Goal: Task Accomplishment & Management: Manage account settings

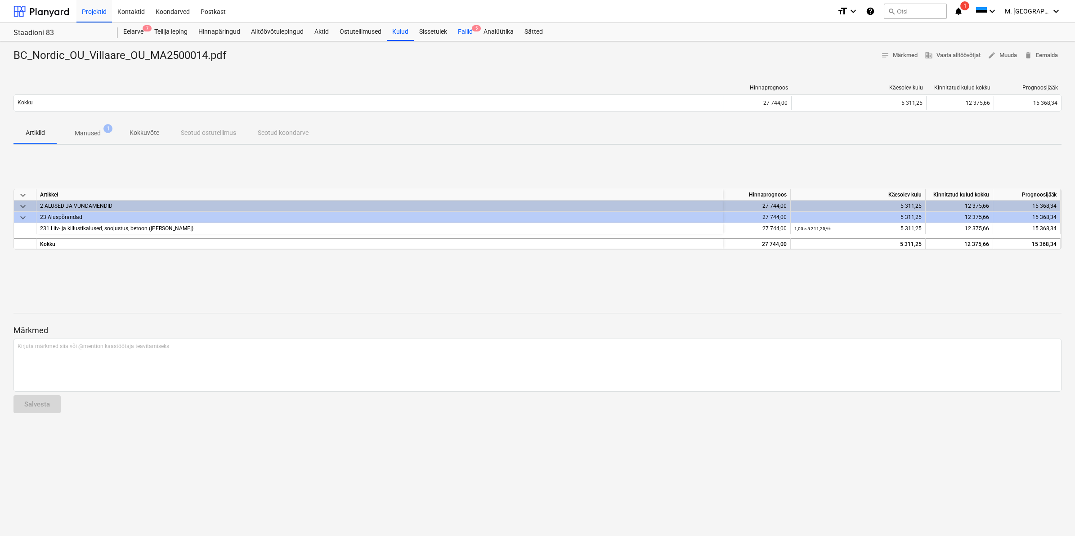
click at [459, 29] on div "Failid 5" at bounding box center [465, 32] width 26 height 18
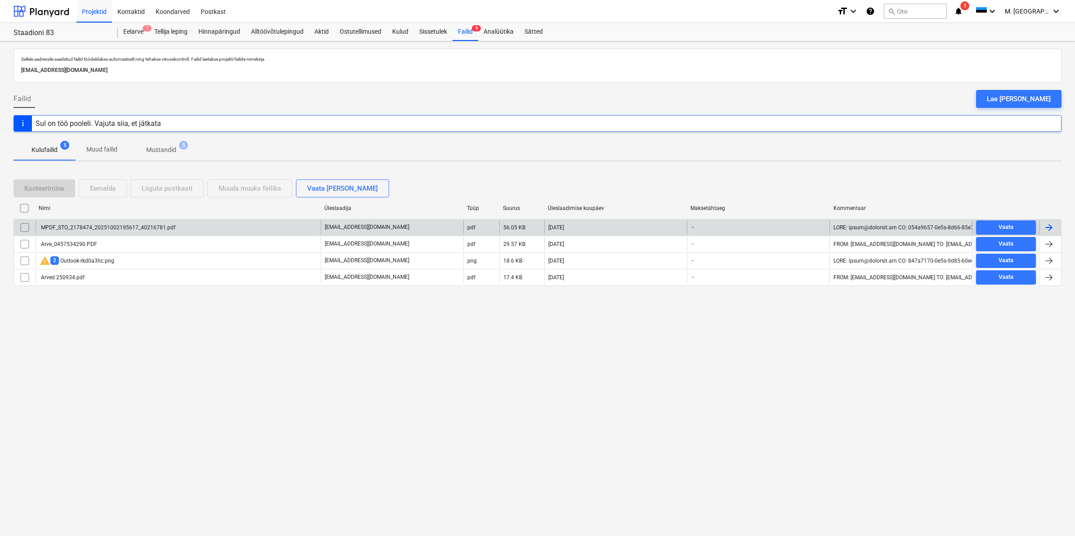
click at [82, 226] on div "MPDF_STO_2178474_20251002195617_40216781.pdf" at bounding box center [108, 227] width 136 height 6
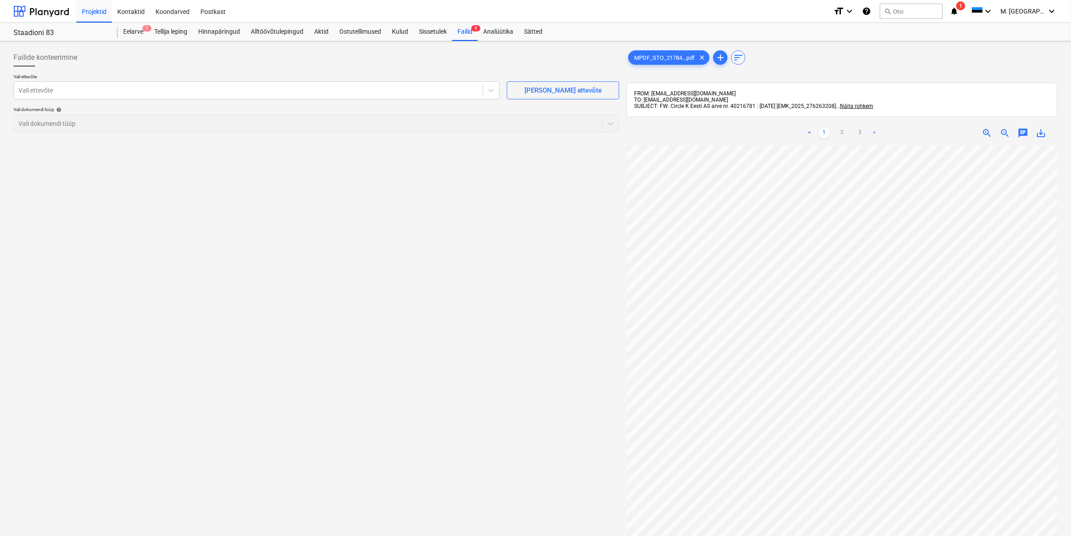
scroll to position [3, 62]
click at [192, 88] on div at bounding box center [248, 90] width 460 height 9
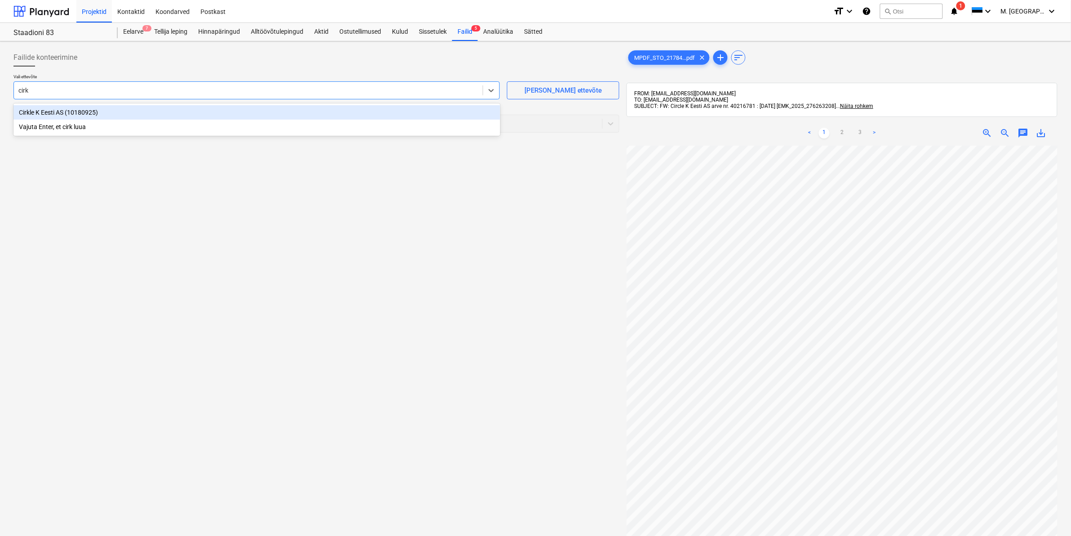
type input "[PERSON_NAME]"
click at [45, 113] on div "Cirkle K Eesti AS (10180925)" at bounding box center [256, 112] width 487 height 14
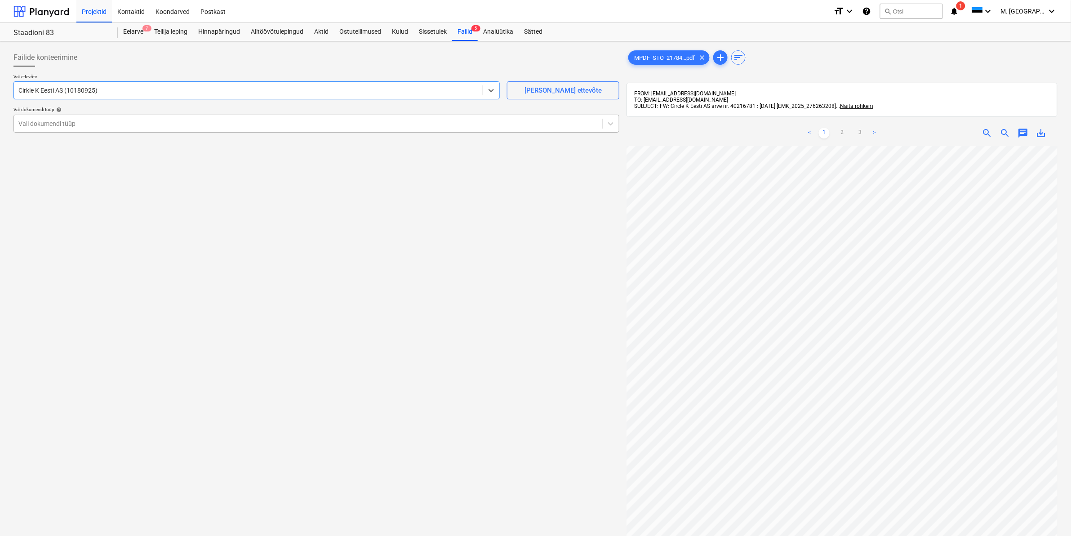
click at [47, 119] on div at bounding box center [308, 123] width 580 height 9
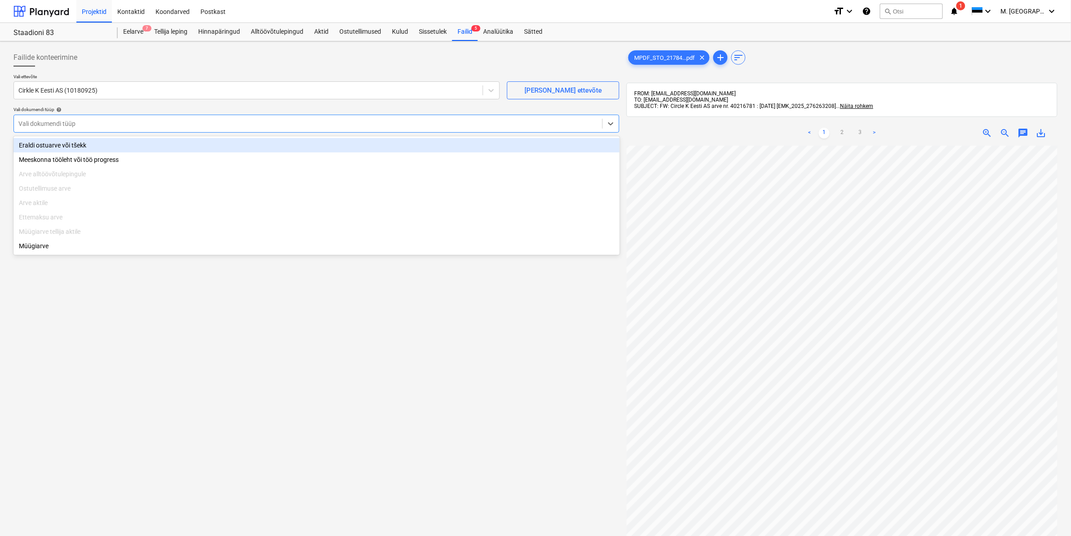
click at [48, 143] on div "Eraldi ostuarve või tšekk" at bounding box center [316, 145] width 607 height 14
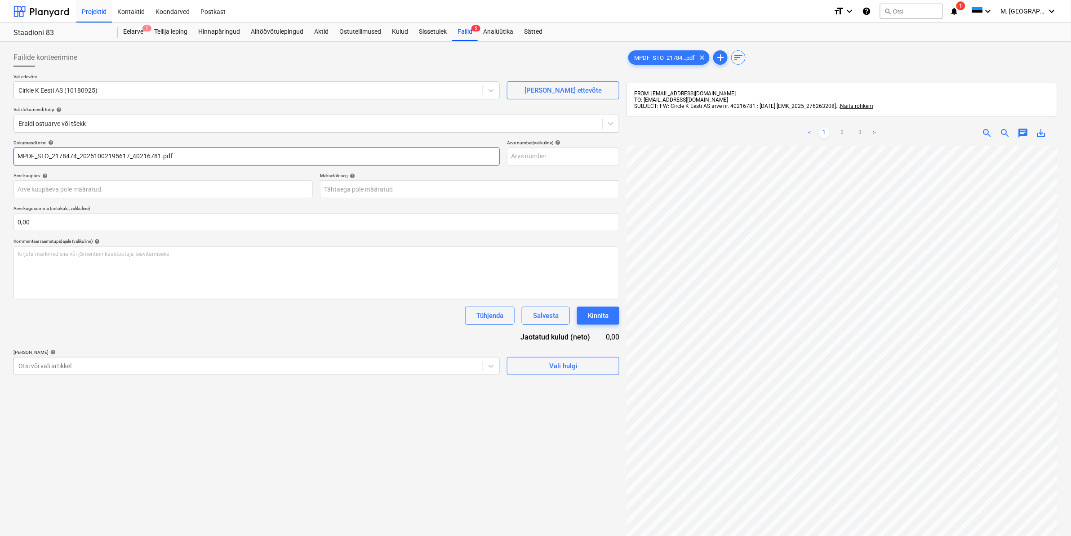
click at [17, 154] on input "MPDF_STO_2178474_20251002195617_40216781.pdf" at bounding box center [256, 156] width 486 height 18
type input "Cirkle K MPDF_STO_2178474_20251002195617_40216781.pdf"
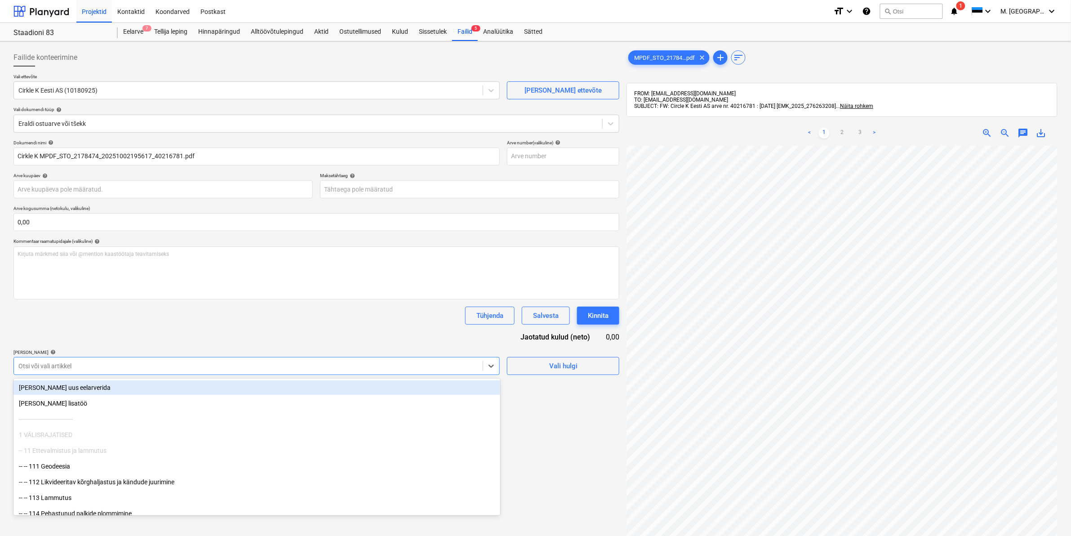
click at [150, 364] on div at bounding box center [248, 365] width 460 height 9
type input "811"
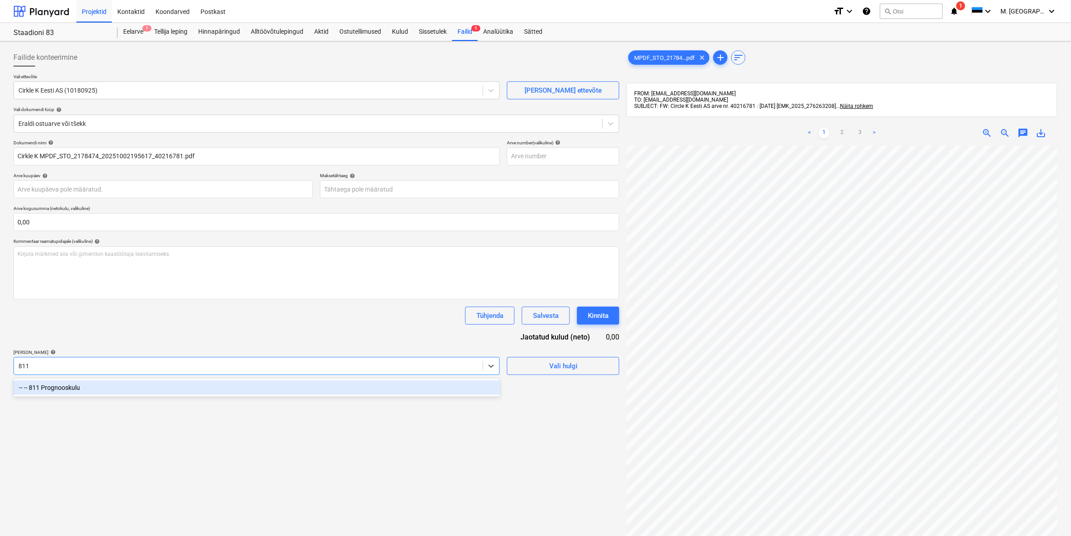
click at [56, 385] on div "-- -- 811 Prognooskulu" at bounding box center [256, 387] width 487 height 14
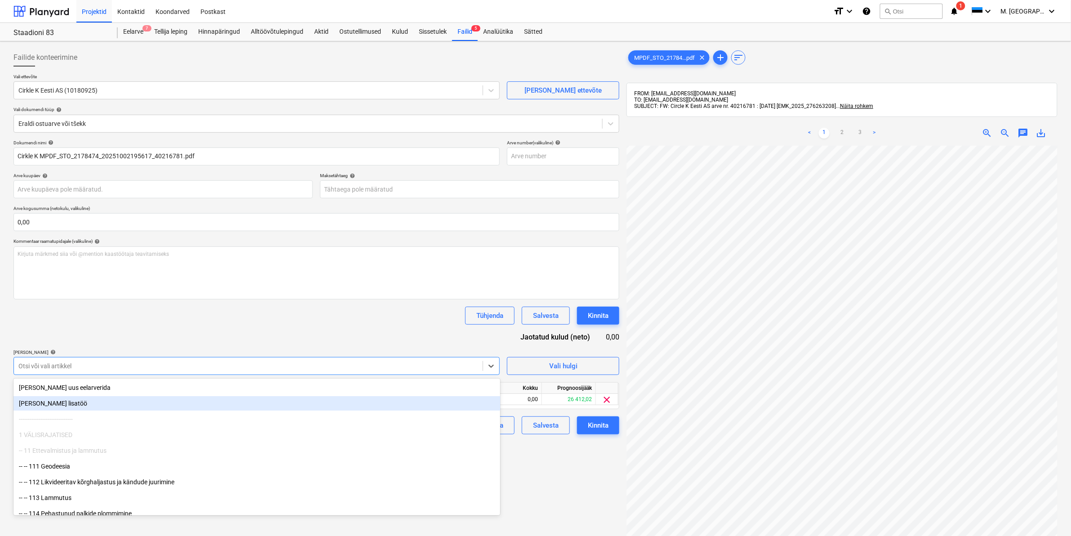
click at [534, 468] on div "Failide konteerimine Vali ettevõte Cirkle K Eesti AS (10180925) [PERSON_NAME] u…" at bounding box center [316, 352] width 613 height 615
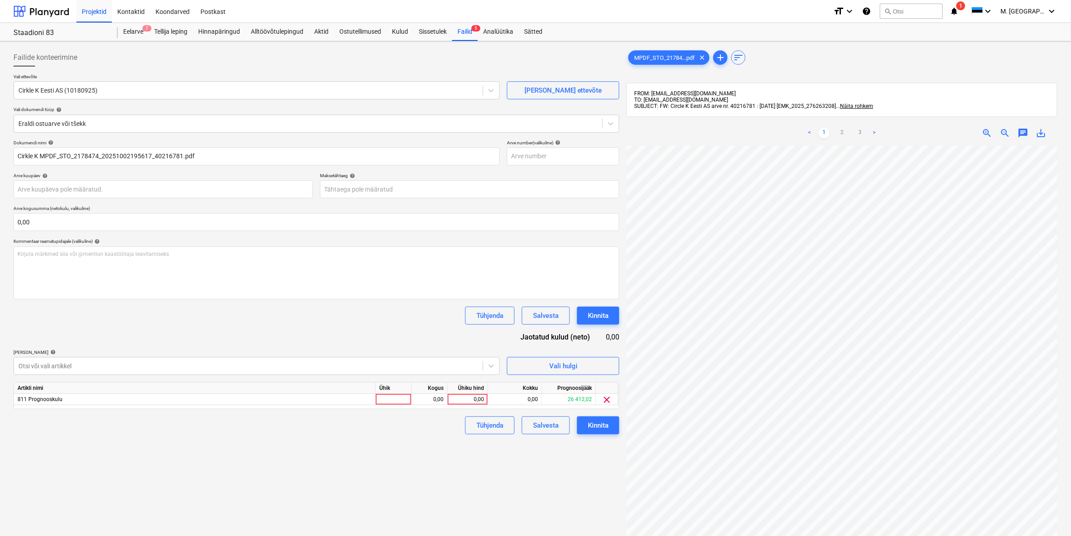
scroll to position [201, 108]
click at [470, 401] on div "0,00" at bounding box center [467, 399] width 33 height 11
type input "43,82"
click at [436, 431] on div "Tühjenda Salvesta Kinnita" at bounding box center [316, 425] width 606 height 18
click at [601, 421] on div "Kinnita" at bounding box center [598, 425] width 21 height 12
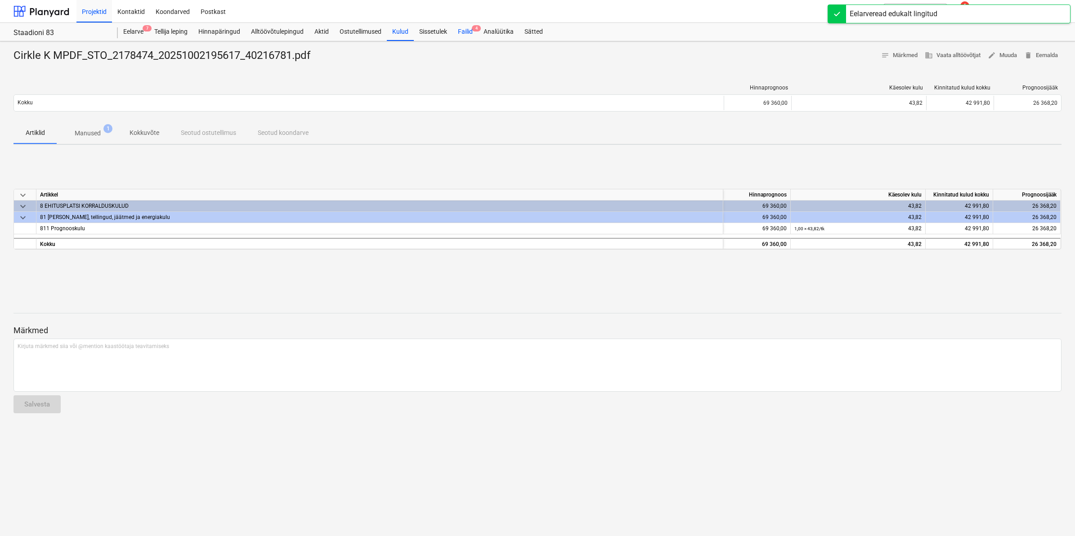
click at [464, 28] on div "Failid 4" at bounding box center [465, 32] width 26 height 18
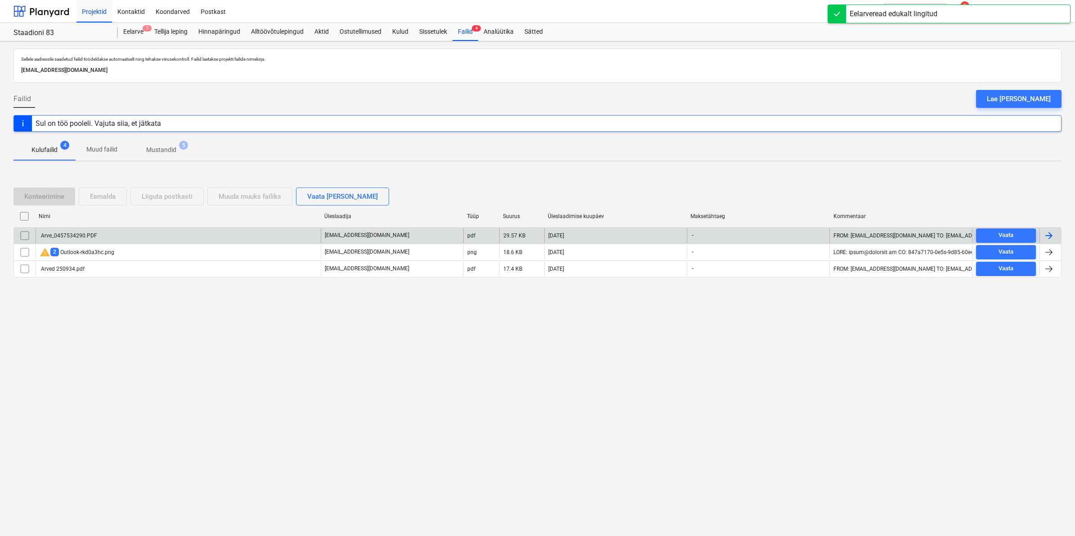
click at [98, 232] on div "Arve_0457534290.PDF" at bounding box center [178, 235] width 285 height 14
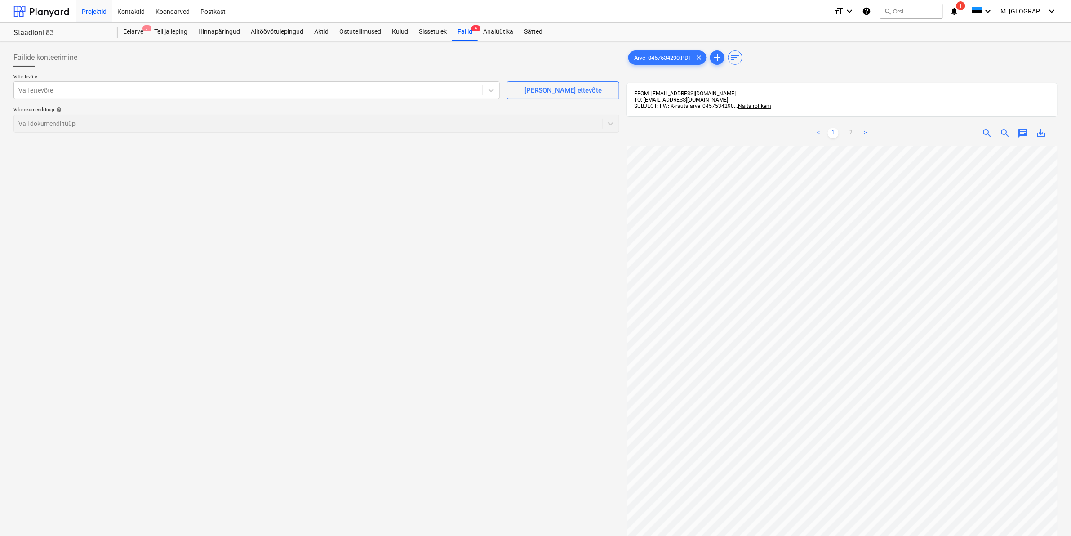
scroll to position [246, 108]
click at [853, 132] on link "2" at bounding box center [851, 133] width 11 height 11
click at [195, 90] on div at bounding box center [248, 90] width 460 height 9
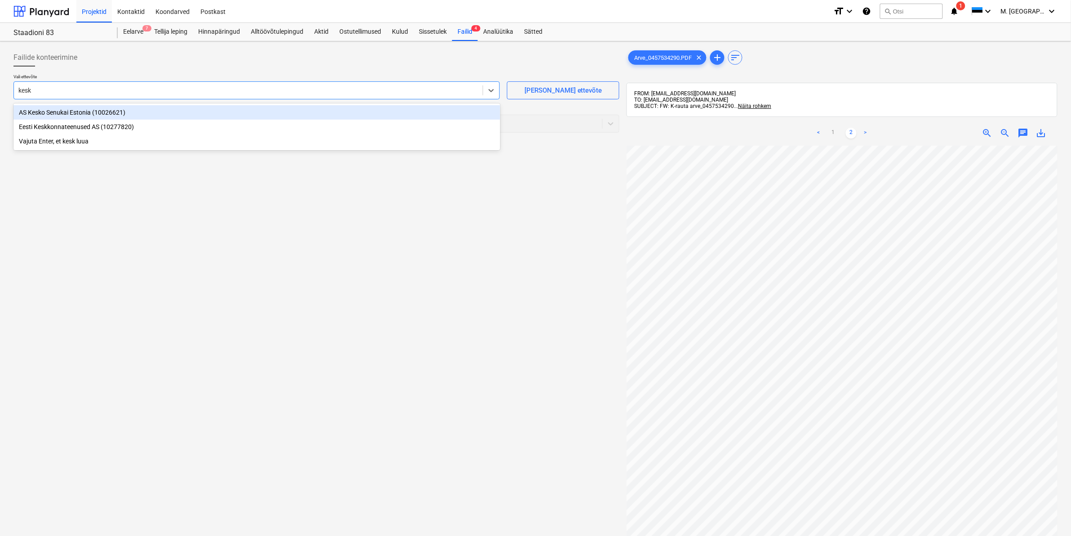
type input "kesko"
click at [76, 108] on div "AS Kesko Senukai Estonia (10026621)" at bounding box center [256, 112] width 487 height 14
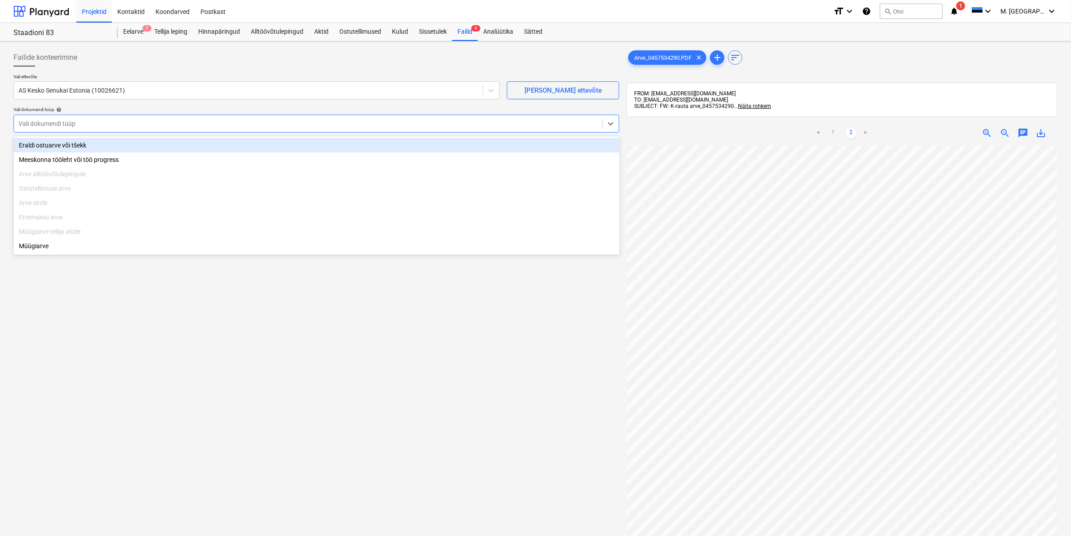
click at [66, 116] on div "Vali dokumendi tüüp" at bounding box center [316, 124] width 606 height 18
click at [54, 145] on div "Eraldi ostuarve või tšekk" at bounding box center [316, 145] width 607 height 14
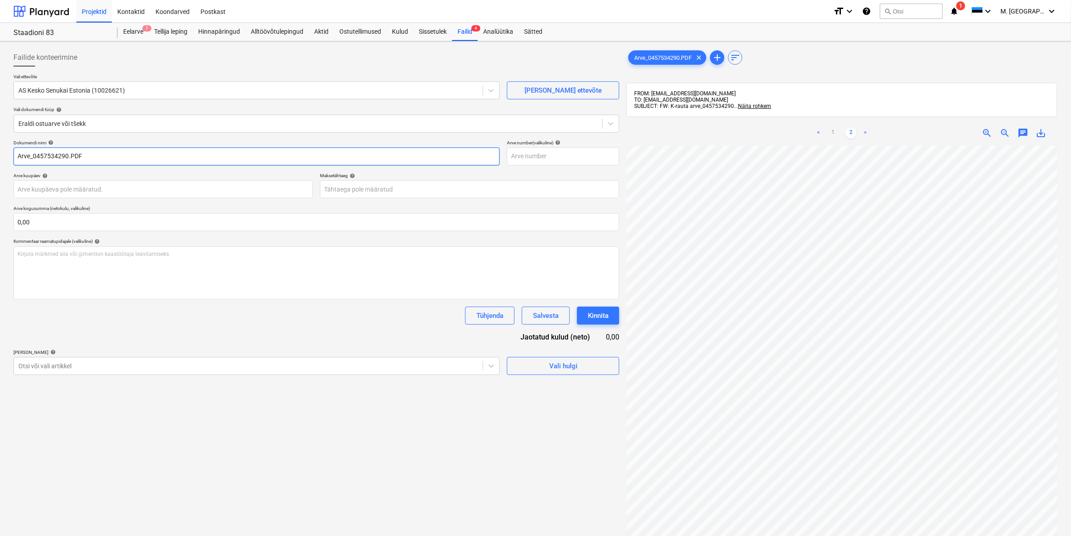
click at [19, 156] on input "Arve_0457534290.PDF" at bounding box center [256, 156] width 486 height 18
type input "K Rauta Arve_0457534290.PDF"
click at [81, 370] on div at bounding box center [248, 365] width 460 height 9
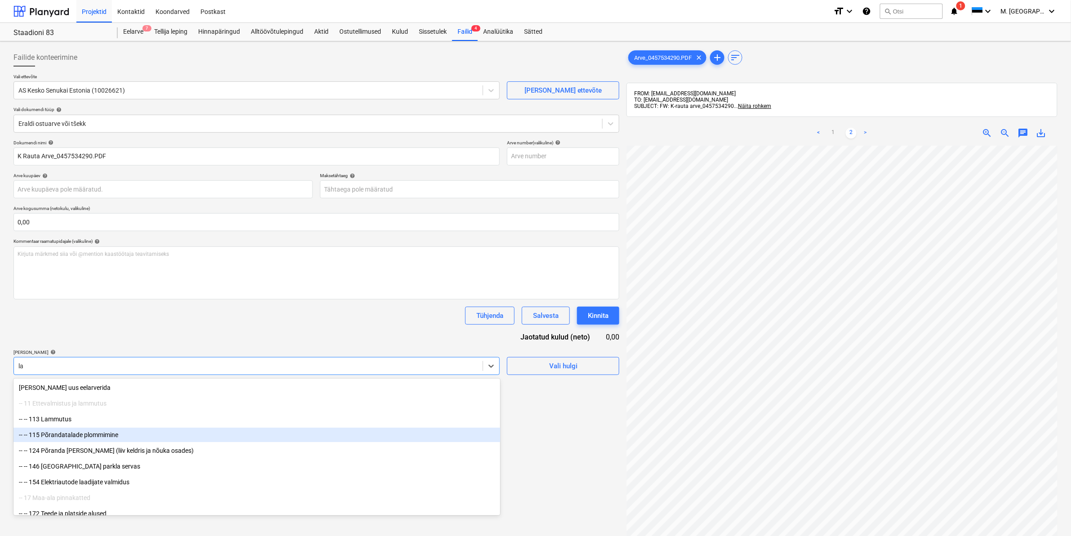
type input "l"
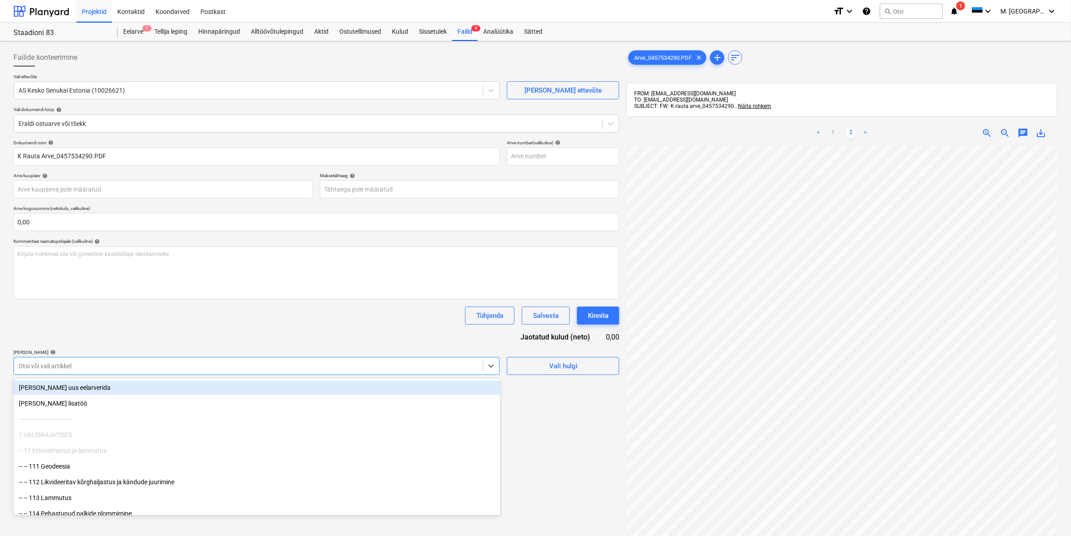
click at [138, 367] on div at bounding box center [248, 365] width 460 height 9
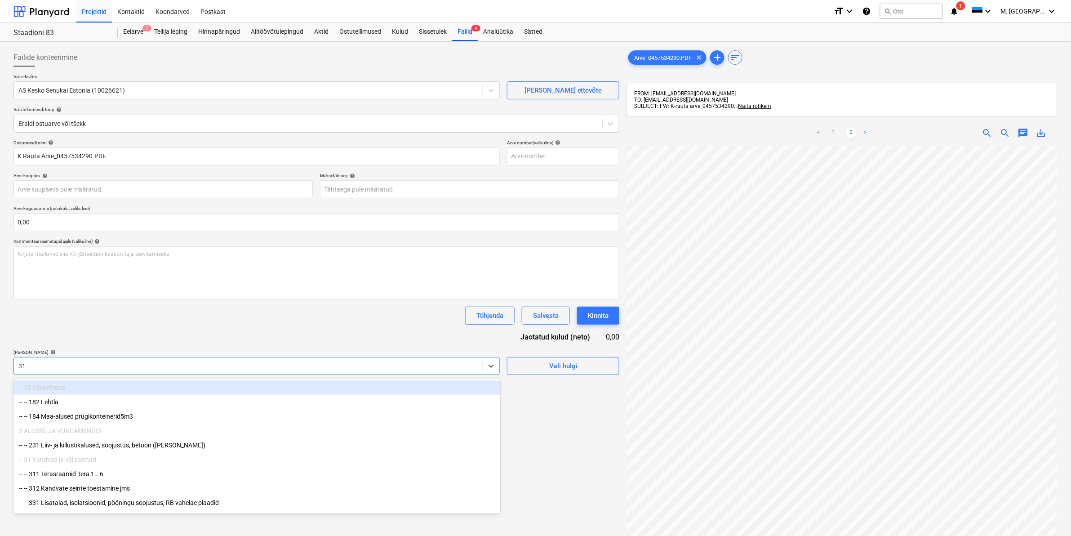
type input "312"
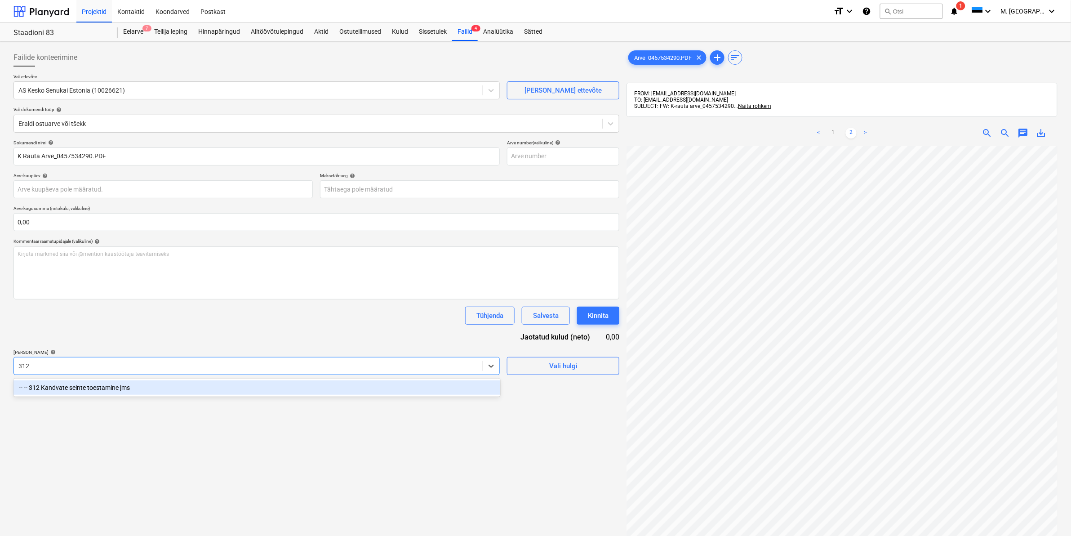
click at [129, 384] on div "-- -- 312 Kandvate seinte toestamine jms" at bounding box center [256, 387] width 487 height 14
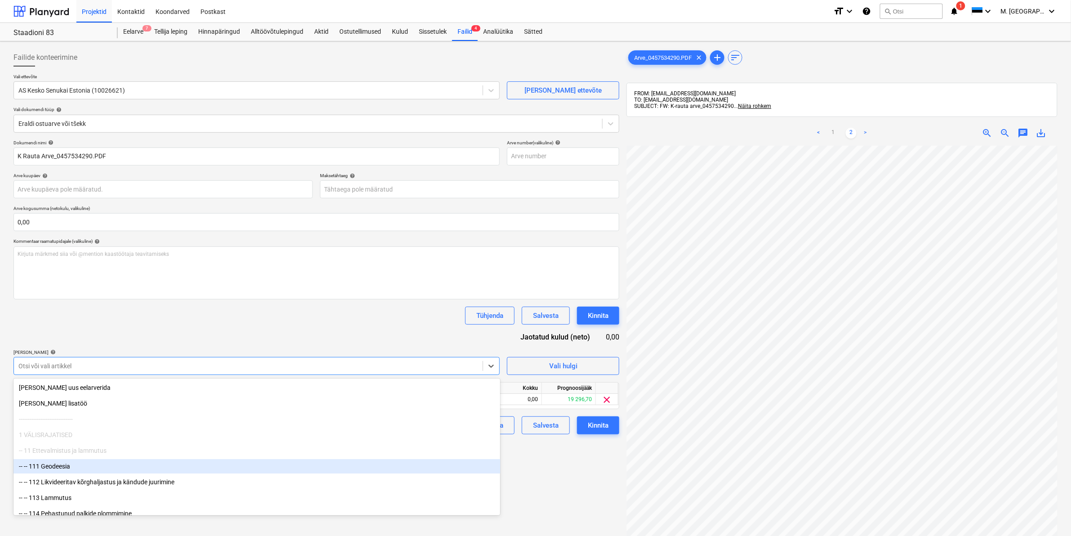
click at [556, 465] on div "Failide konteerimine Vali ettevõte AS Kesko Senukai Estonia (10026621) [PERSON_…" at bounding box center [316, 352] width 613 height 615
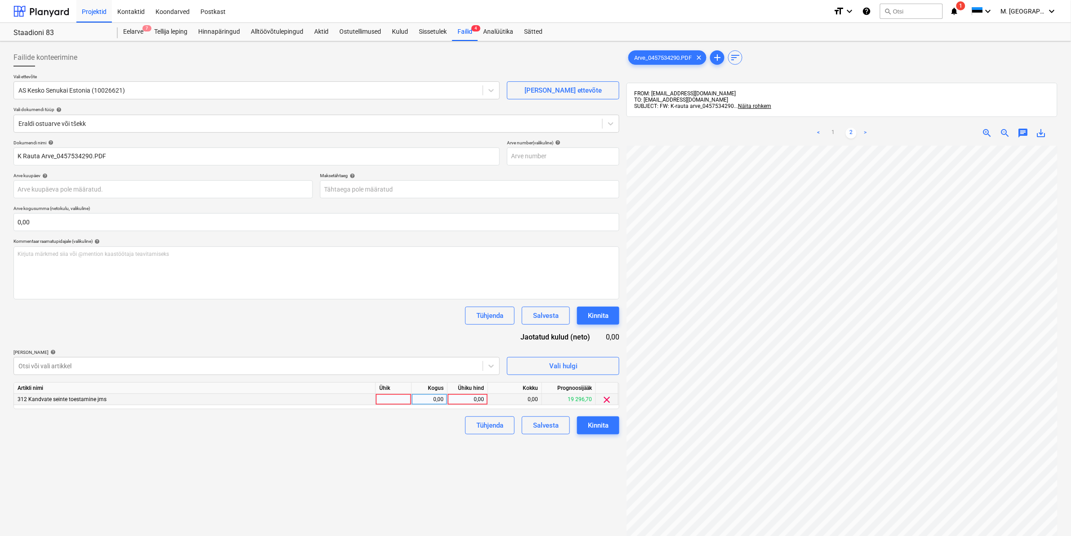
click at [466, 400] on div "0,00" at bounding box center [467, 399] width 33 height 11
type input "774,36"
click at [445, 459] on div "Failide konteerimine Vali ettevõte AS Kesko Senukai Estonia (10026621) [PERSON_…" at bounding box center [316, 352] width 613 height 615
click at [594, 421] on div "Kinnita" at bounding box center [598, 425] width 21 height 12
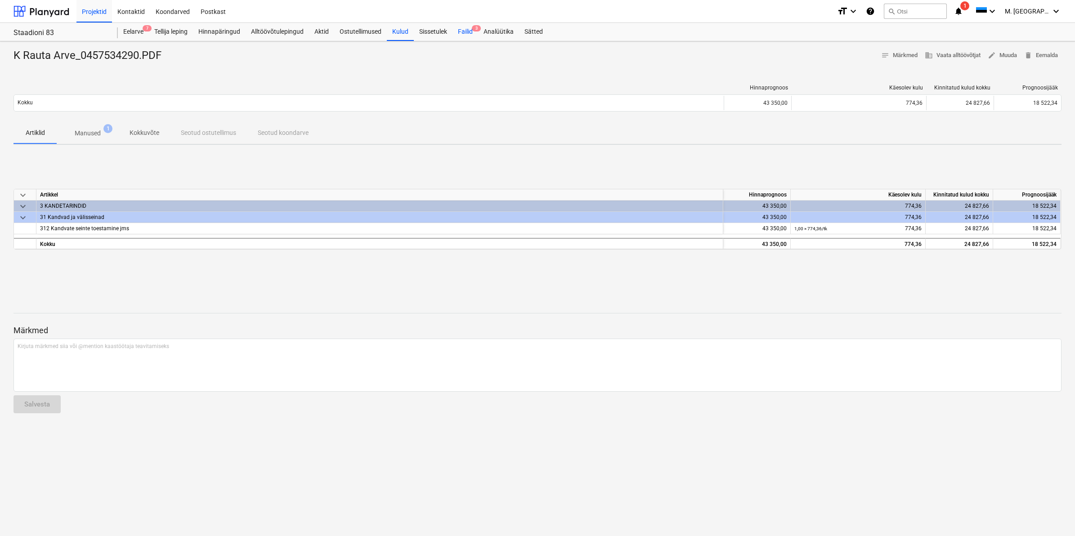
click at [473, 30] on span "3" at bounding box center [476, 28] width 9 height 6
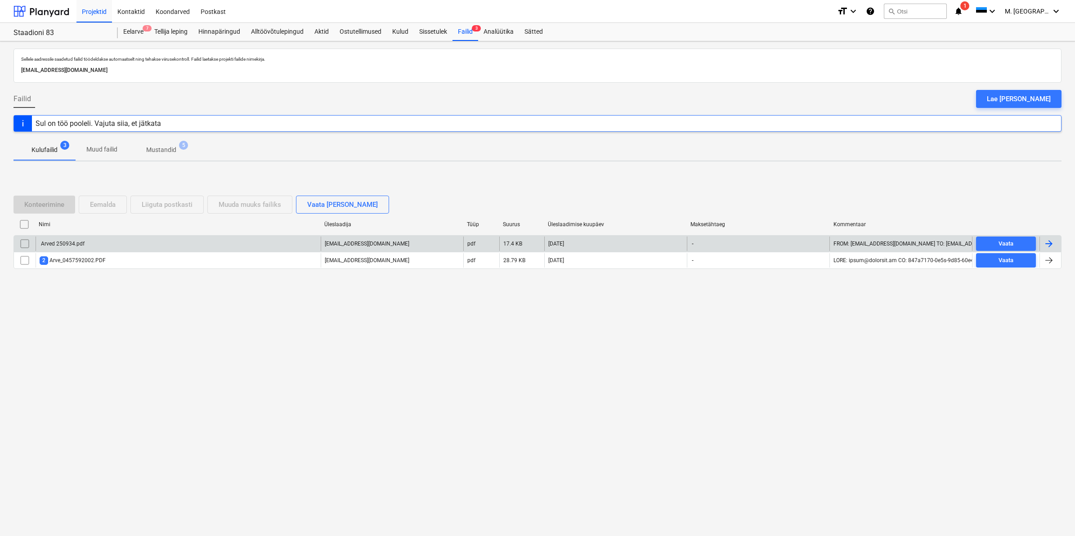
click at [76, 239] on div "Arved 250934.pdf" at bounding box center [178, 243] width 285 height 14
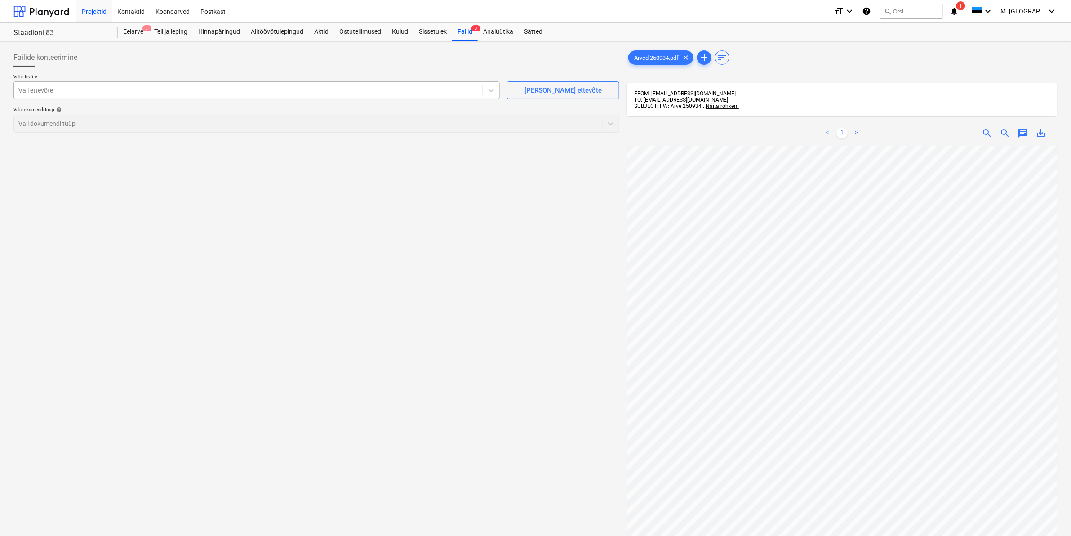
click at [335, 92] on div at bounding box center [248, 90] width 460 height 9
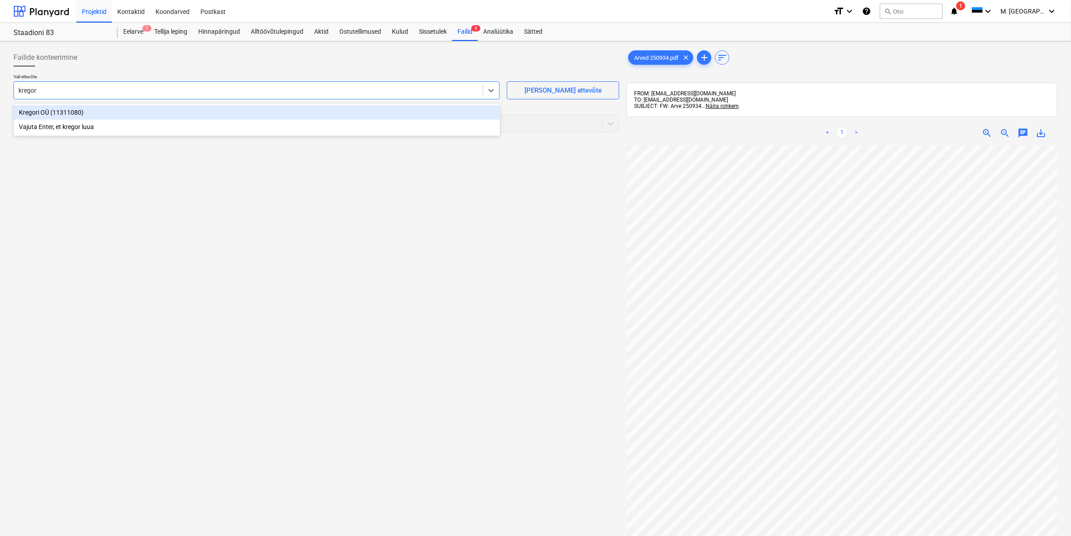
type input "kregori"
click at [52, 109] on div "Kregori OÜ (11311080)" at bounding box center [256, 112] width 487 height 14
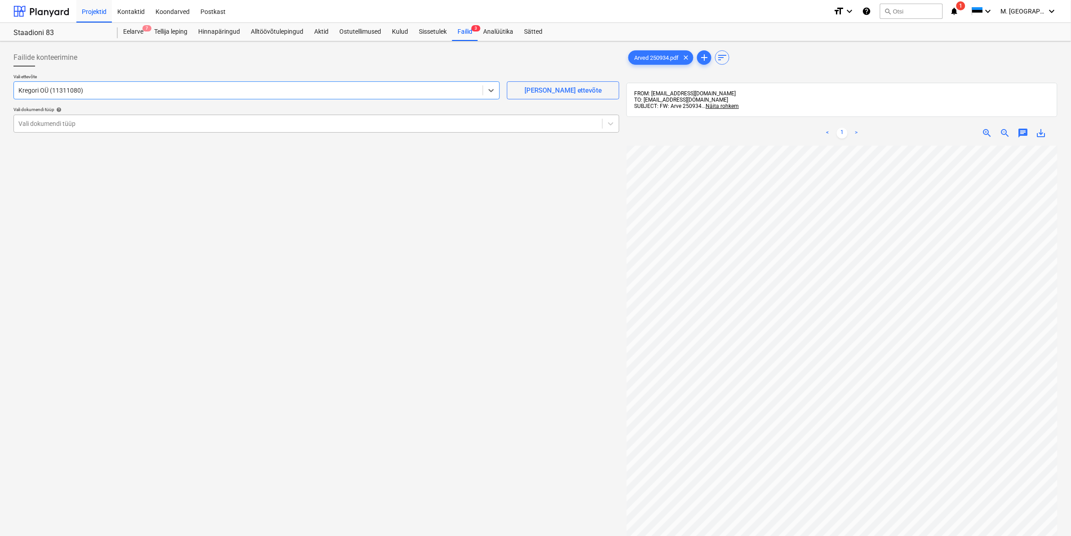
click at [50, 124] on div at bounding box center [308, 123] width 580 height 9
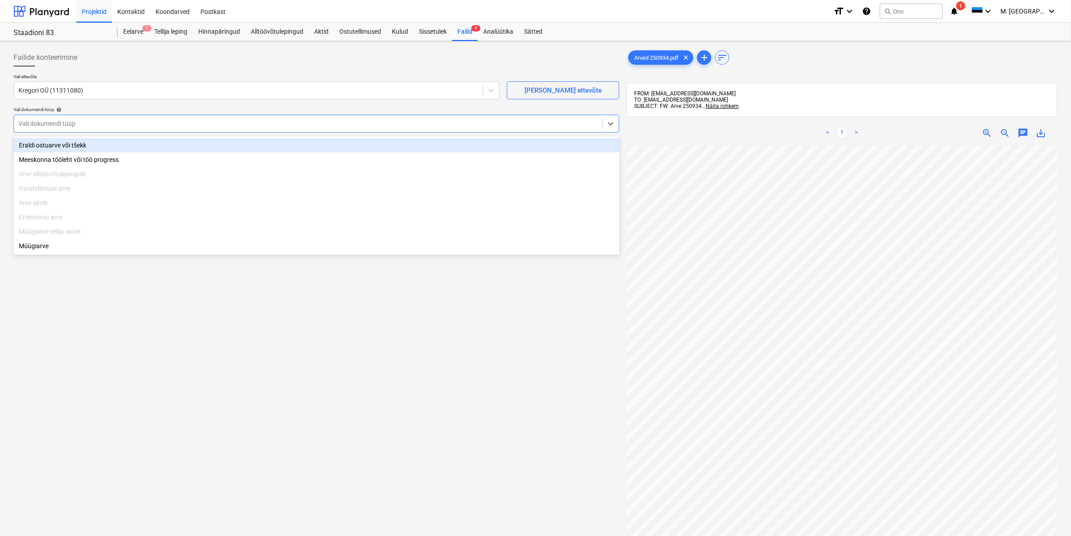
click at [44, 144] on div "Eraldi ostuarve või tšekk" at bounding box center [316, 145] width 607 height 14
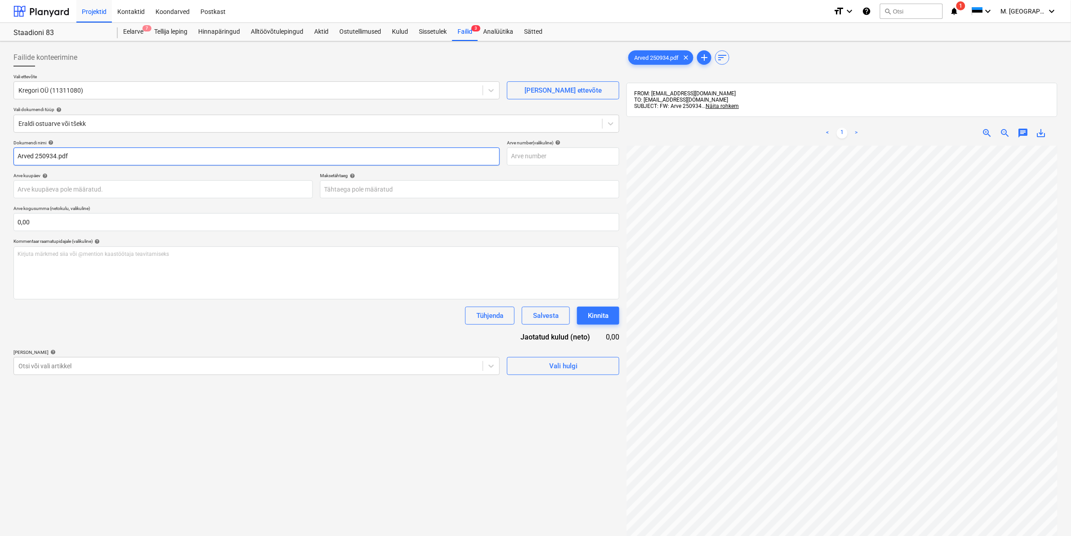
click at [18, 156] on input "Arved 250934.pdf" at bounding box center [256, 156] width 486 height 18
type input "Kregori Arved 250934.pdf"
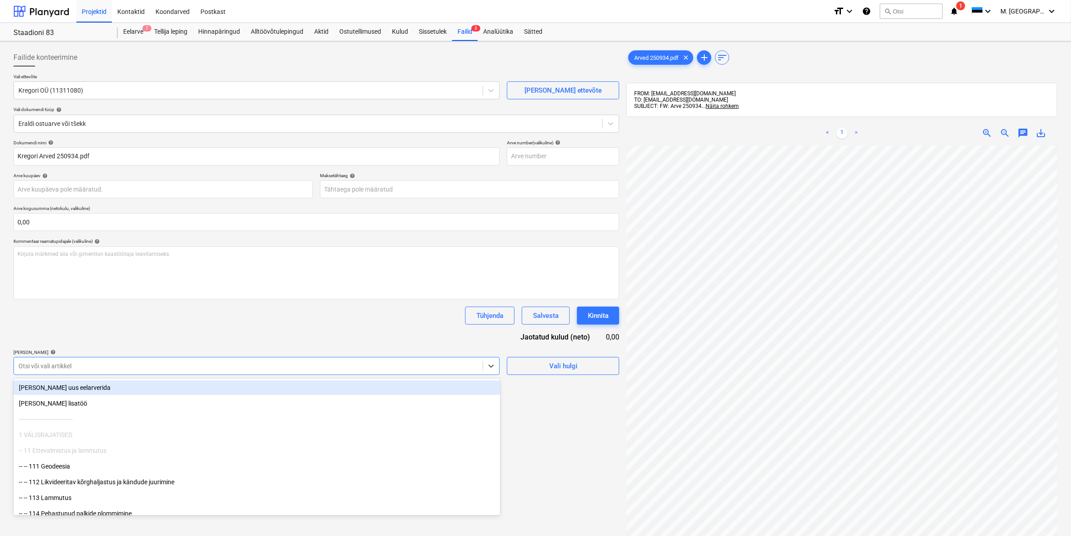
click at [46, 367] on div at bounding box center [248, 365] width 460 height 9
type input "811"
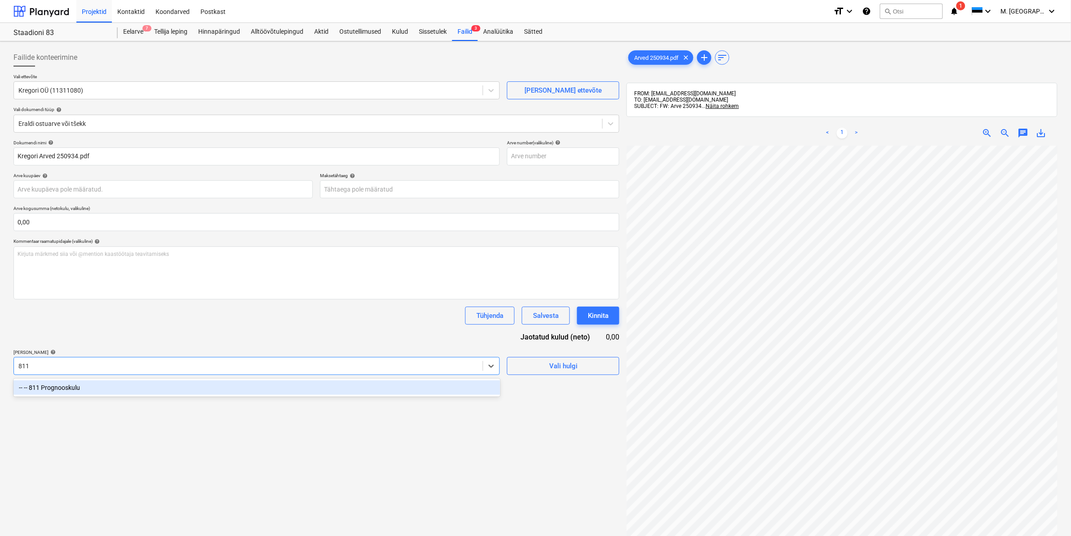
click at [115, 393] on div "-- -- 811 Prognooskulu" at bounding box center [256, 387] width 487 height 14
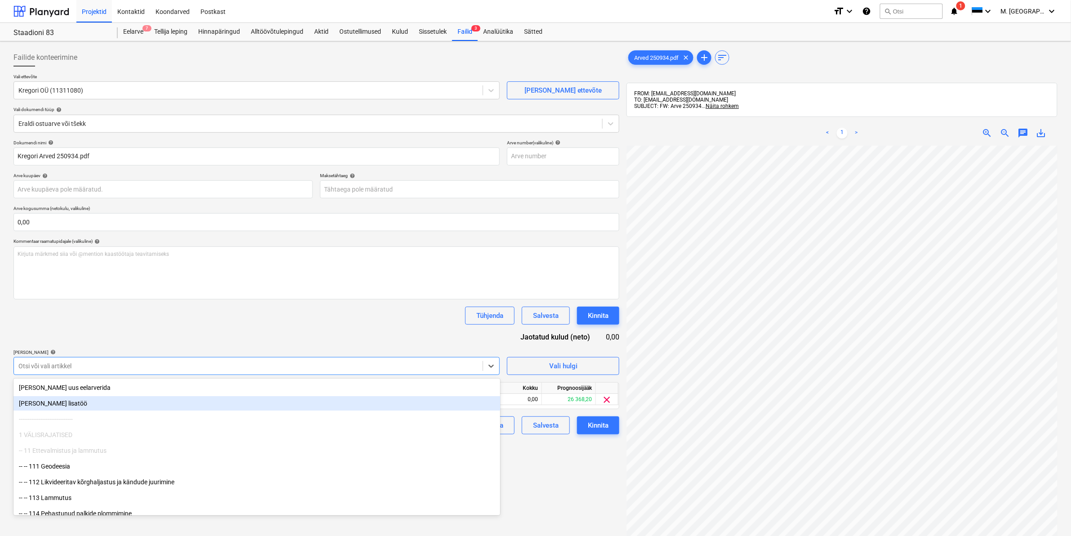
click at [549, 464] on div "Failide konteerimine Vali ettevõte Kregori OÜ (11311080) [PERSON_NAME] uus ette…" at bounding box center [316, 352] width 613 height 615
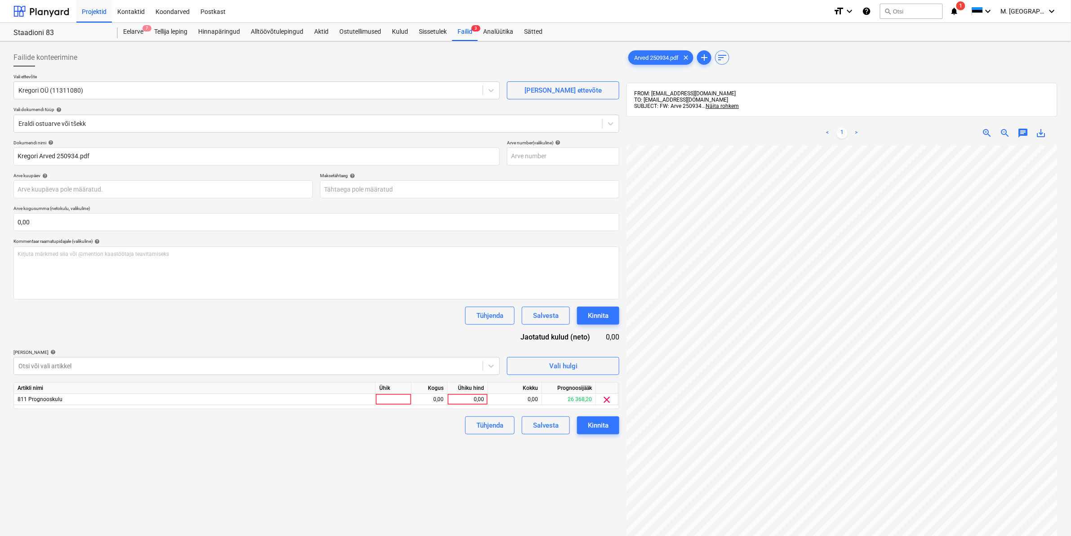
scroll to position [207, 124]
click at [460, 401] on div "0,00" at bounding box center [467, 399] width 33 height 11
type input "302,50"
click at [434, 424] on div "Tühjenda Salvesta Kinnita" at bounding box center [316, 425] width 606 height 18
click at [605, 425] on div "Kinnita" at bounding box center [598, 425] width 21 height 12
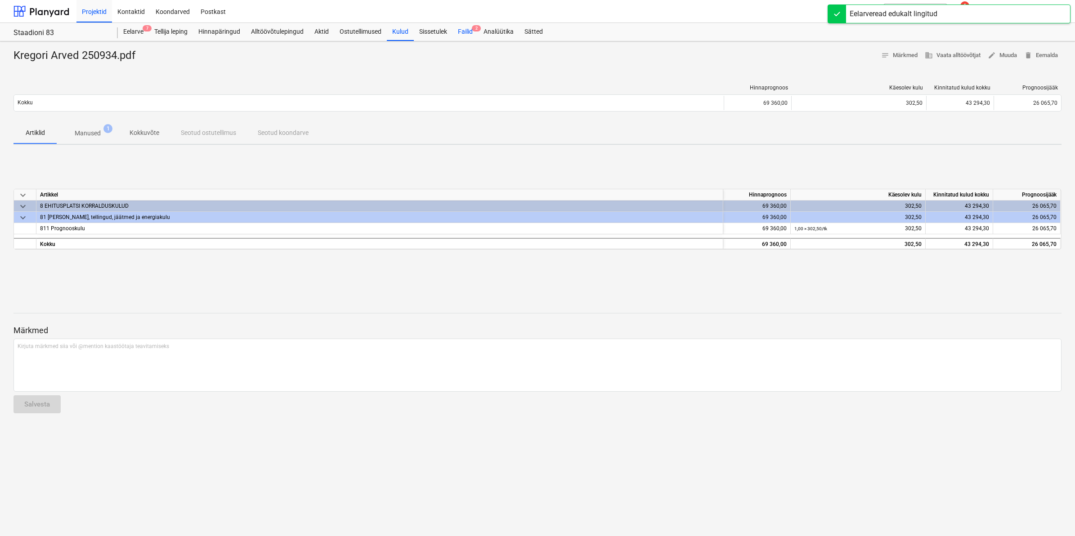
click at [464, 34] on div "Failid 2" at bounding box center [465, 32] width 26 height 18
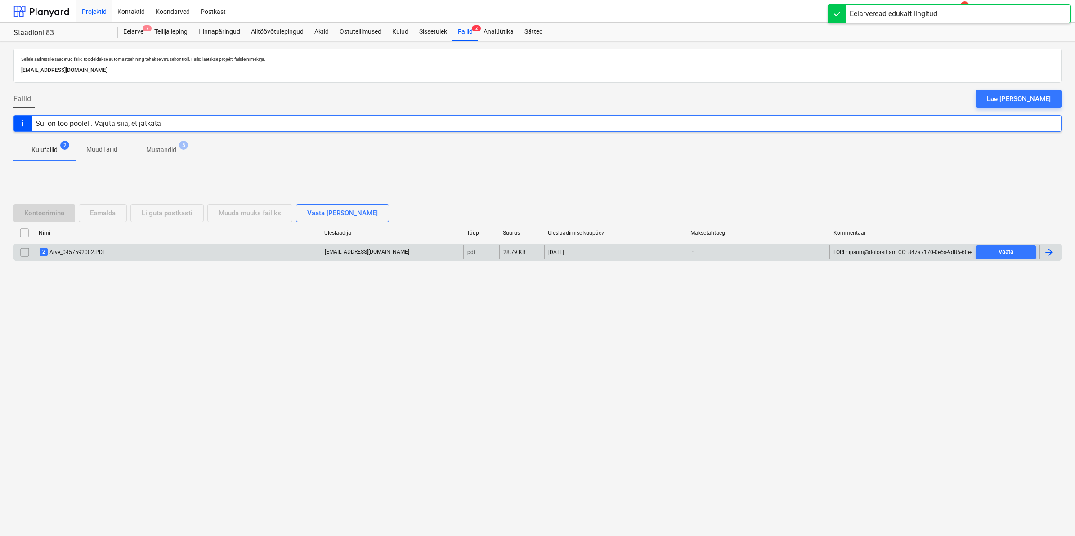
click at [95, 252] on div "2 Arve_0457592002.PDF" at bounding box center [73, 252] width 66 height 9
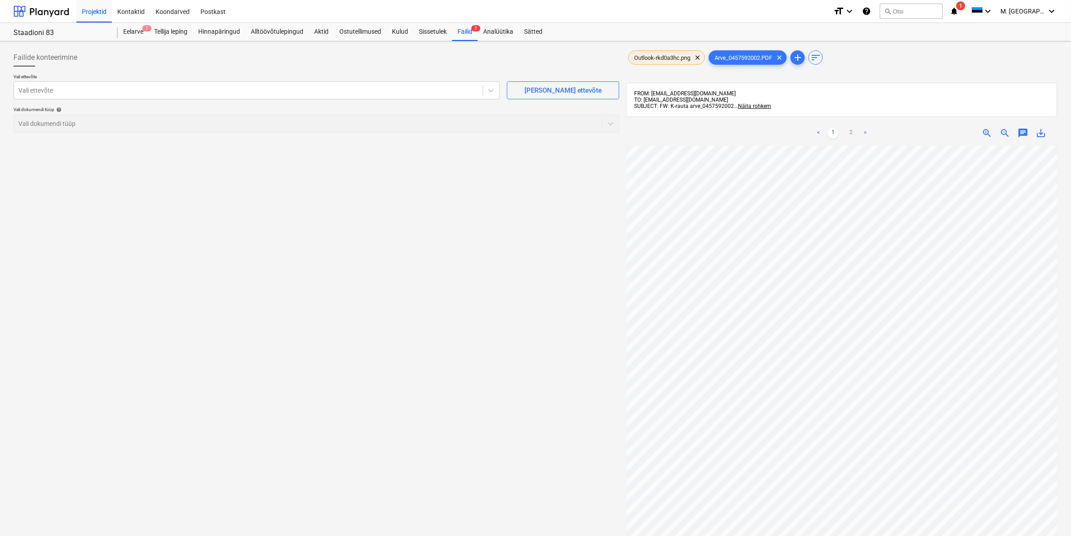
click at [676, 59] on span "Outlook-rkd0a3hc.png" at bounding box center [662, 57] width 67 height 7
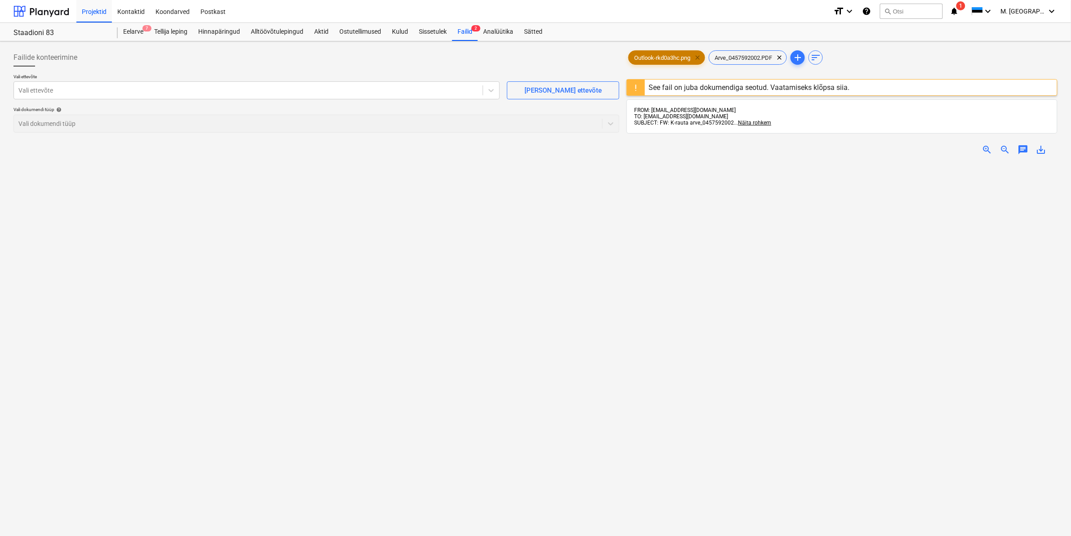
click at [697, 60] on span "clear" at bounding box center [697, 57] width 11 height 11
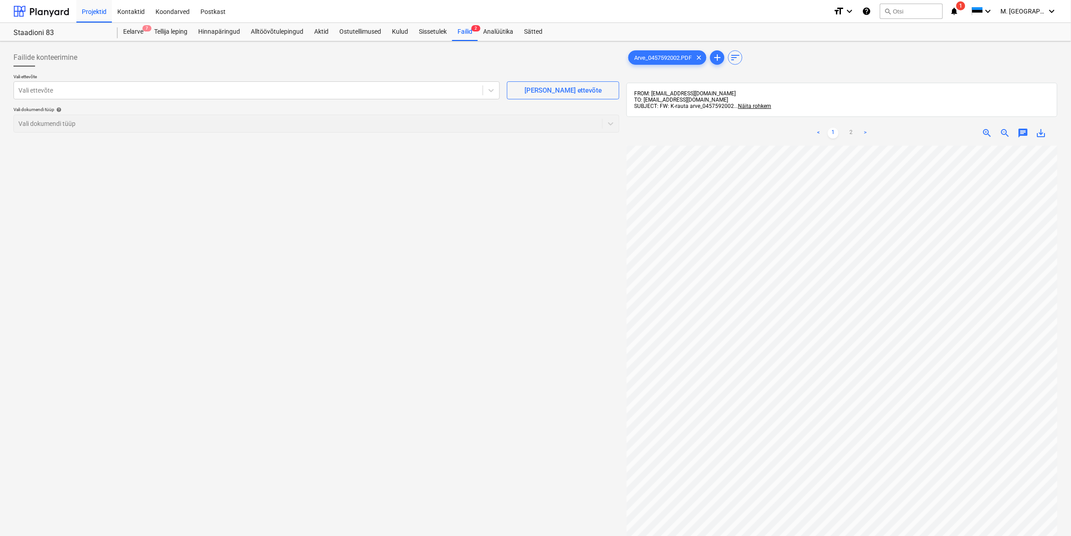
scroll to position [252, 3]
click at [1037, 130] on span "save_alt" at bounding box center [1041, 133] width 11 height 11
click at [473, 28] on div "Failid 2" at bounding box center [465, 32] width 26 height 18
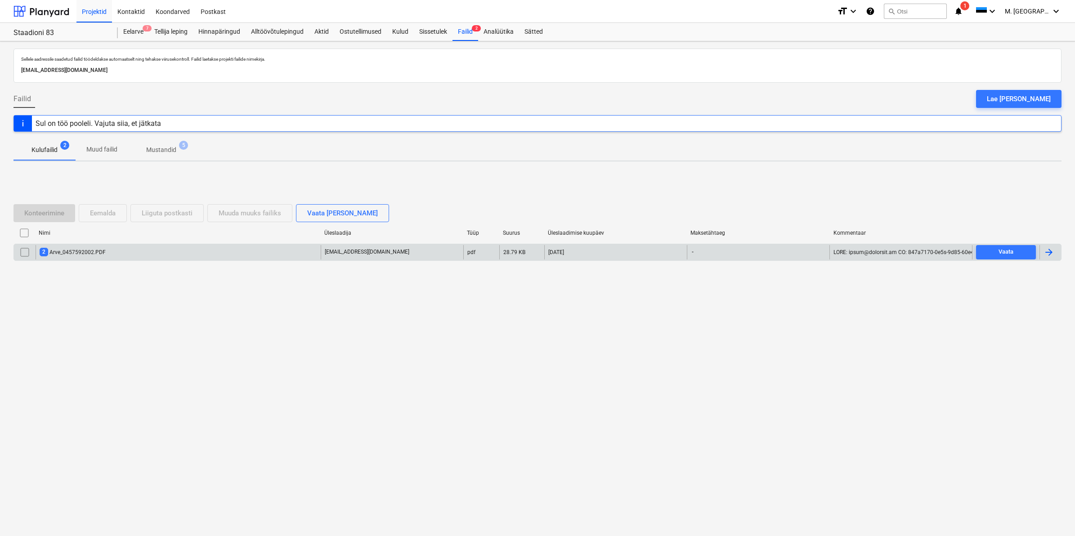
click at [94, 254] on div "2 Arve_0457592002.PDF" at bounding box center [73, 252] width 66 height 9
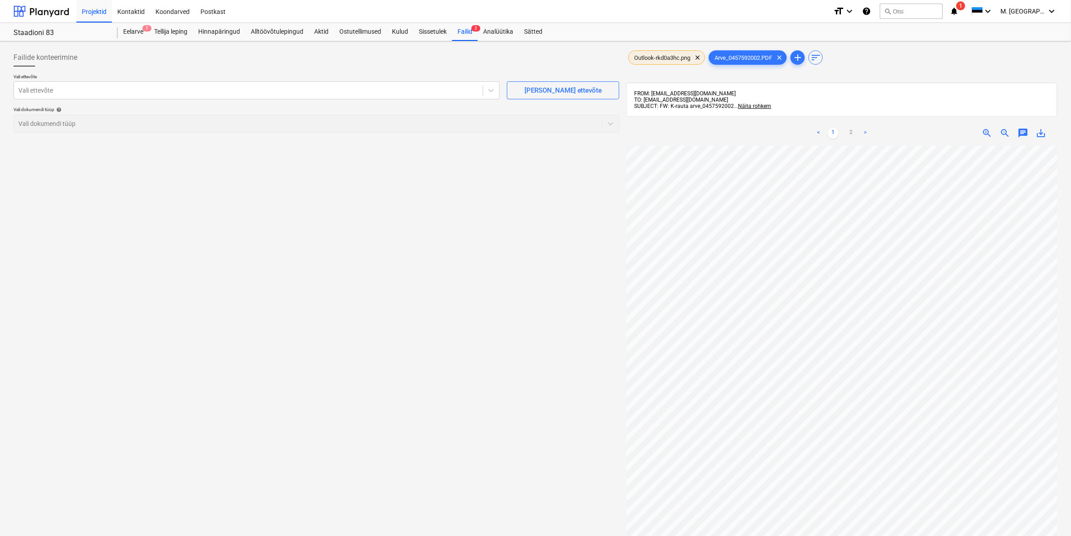
click at [654, 58] on span "Outlook-rkd0a3hc.png" at bounding box center [662, 57] width 67 height 7
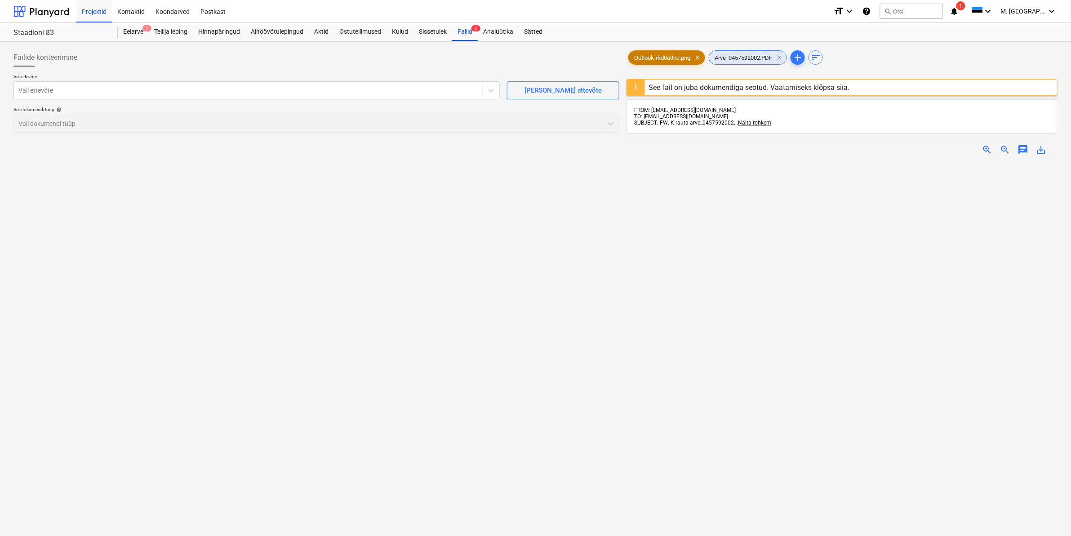
click at [696, 57] on span "clear" at bounding box center [697, 57] width 11 height 11
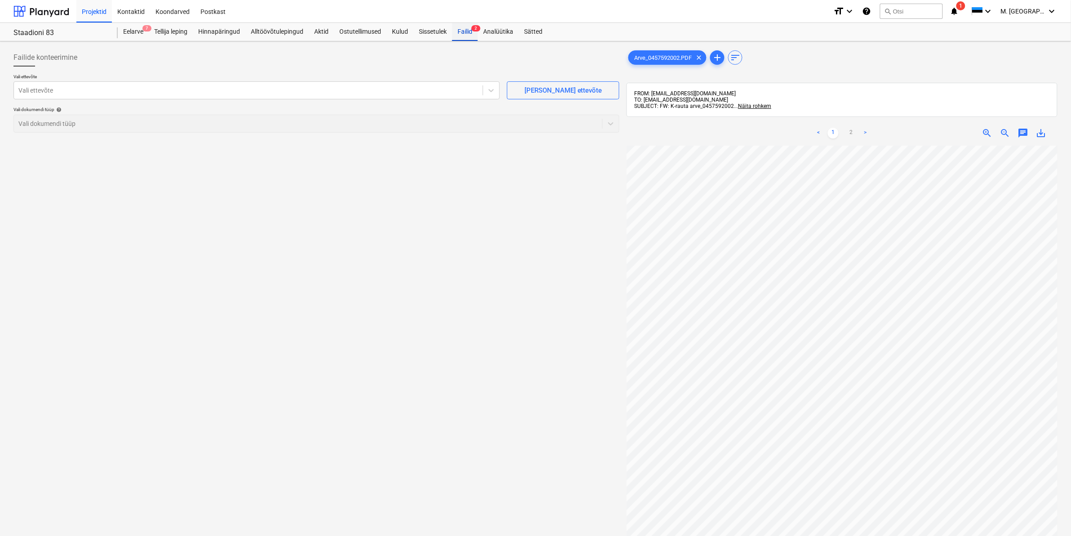
click at [457, 31] on div "Failid 2" at bounding box center [465, 32] width 26 height 18
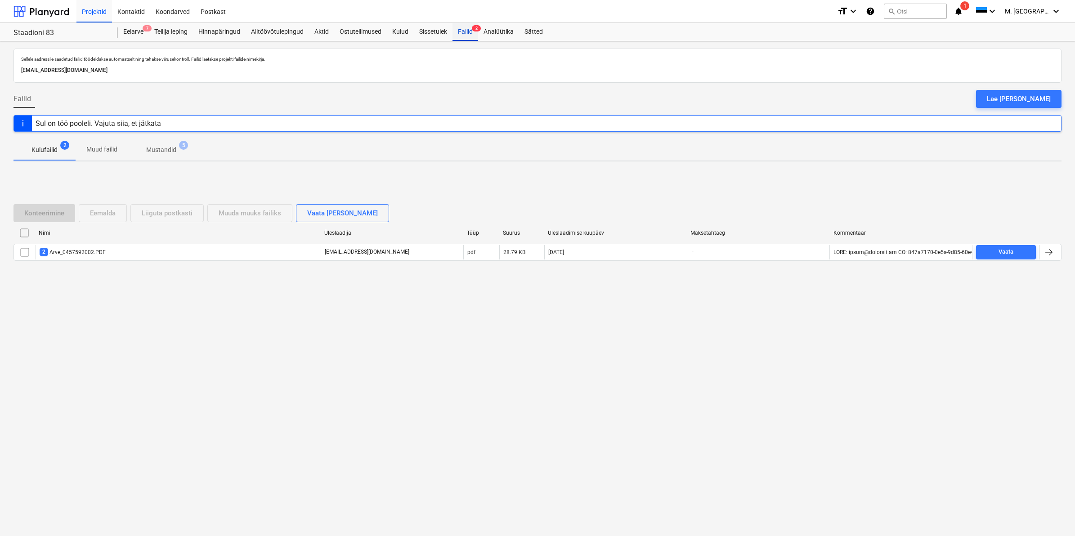
click at [471, 32] on div "Failid 2" at bounding box center [465, 32] width 26 height 18
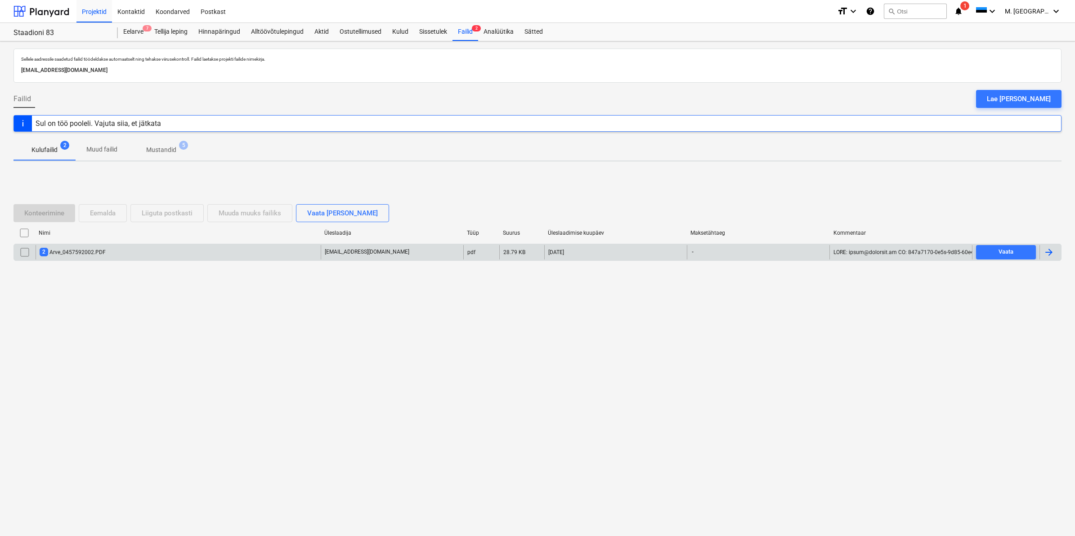
click at [86, 254] on div "2 Arve_0457592002.PDF" at bounding box center [73, 252] width 66 height 9
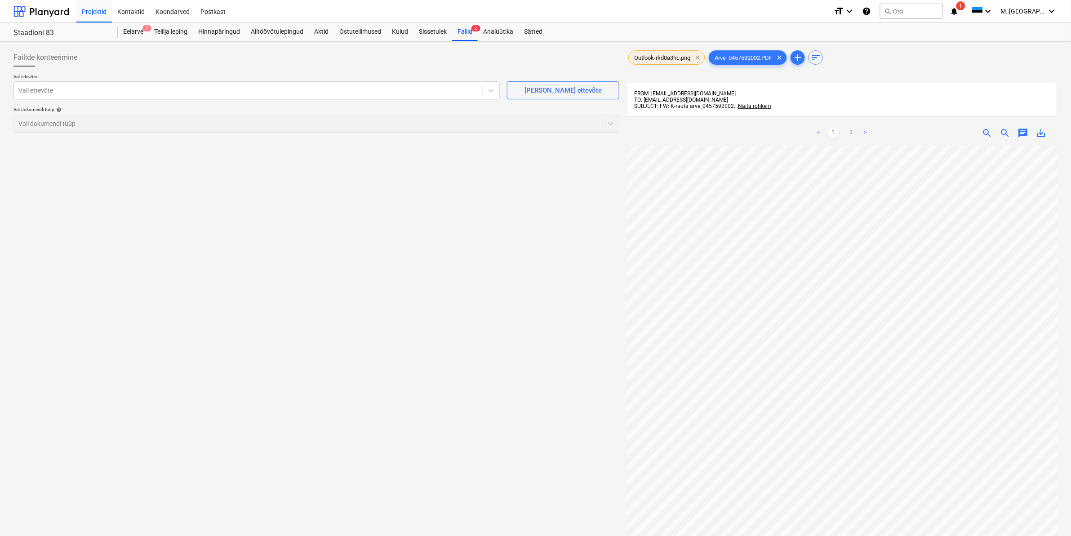
click at [696, 58] on span "clear" at bounding box center [697, 57] width 11 height 11
click at [376, 91] on div at bounding box center [248, 90] width 460 height 9
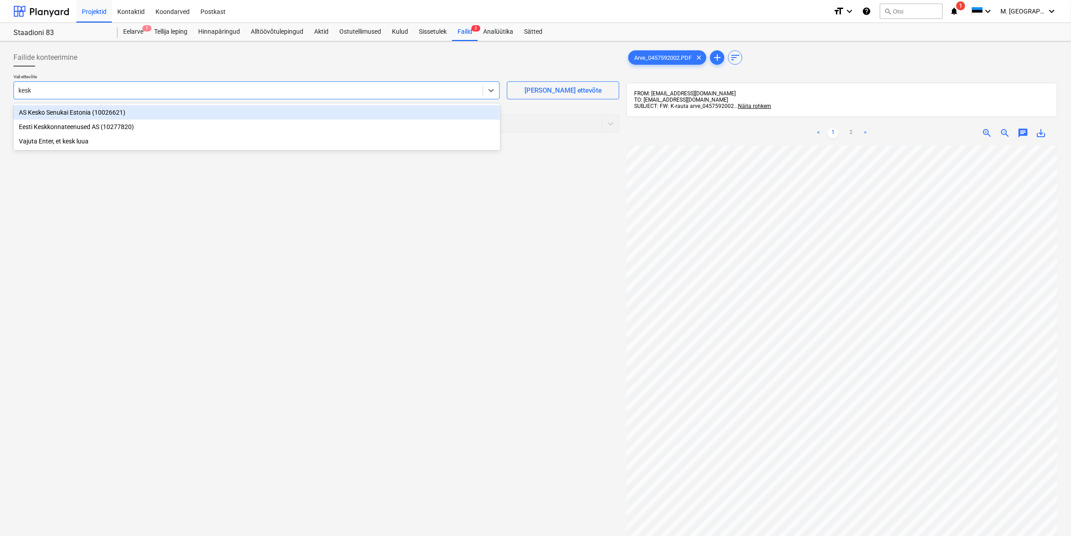
type input "kesko"
click at [64, 106] on div "AS Kesko Senukai Estonia (10026621)" at bounding box center [256, 112] width 487 height 14
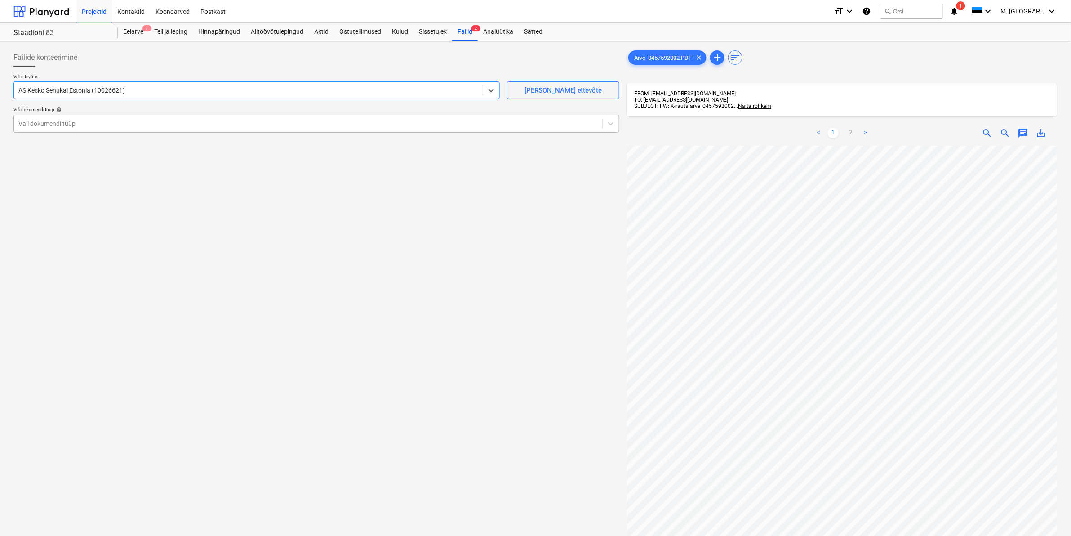
click at [55, 120] on div at bounding box center [308, 123] width 580 height 9
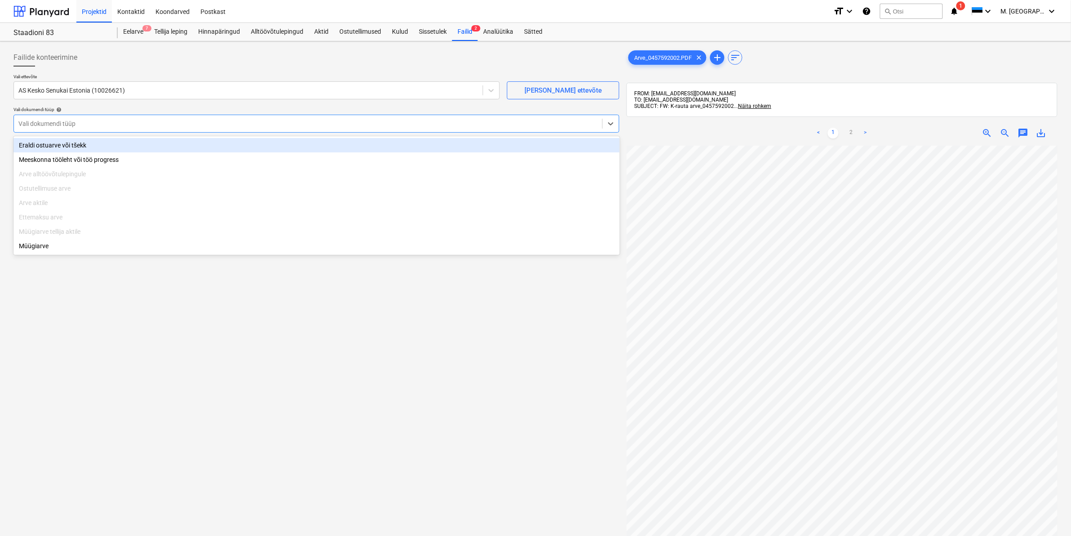
click at [44, 143] on div "Eraldi ostuarve või tšekk" at bounding box center [316, 145] width 607 height 14
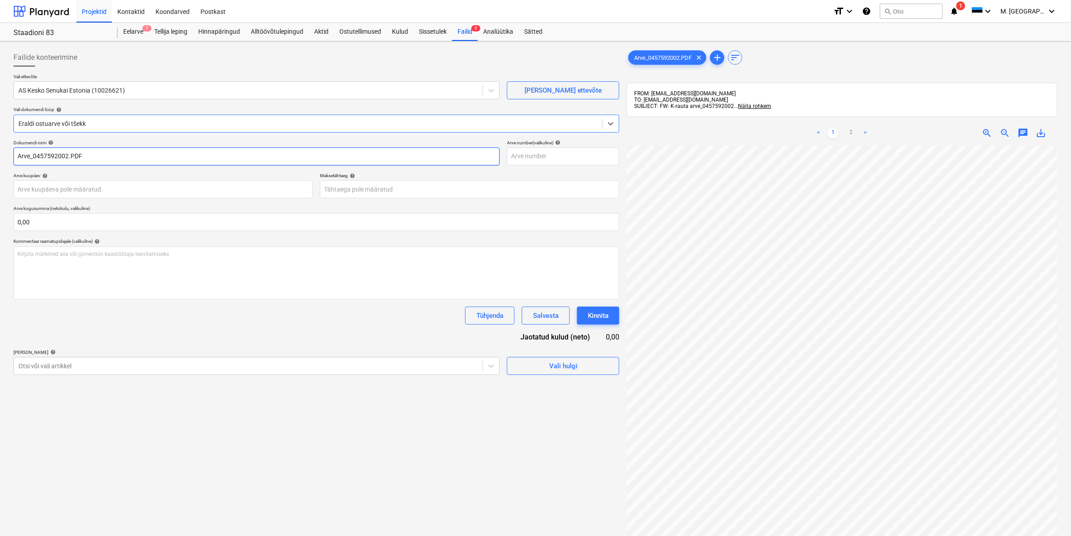
click at [18, 152] on input "Arve_0457592002.PDF" at bounding box center [256, 156] width 486 height 18
type input "K Rauta Arve_0457592002.PDF"
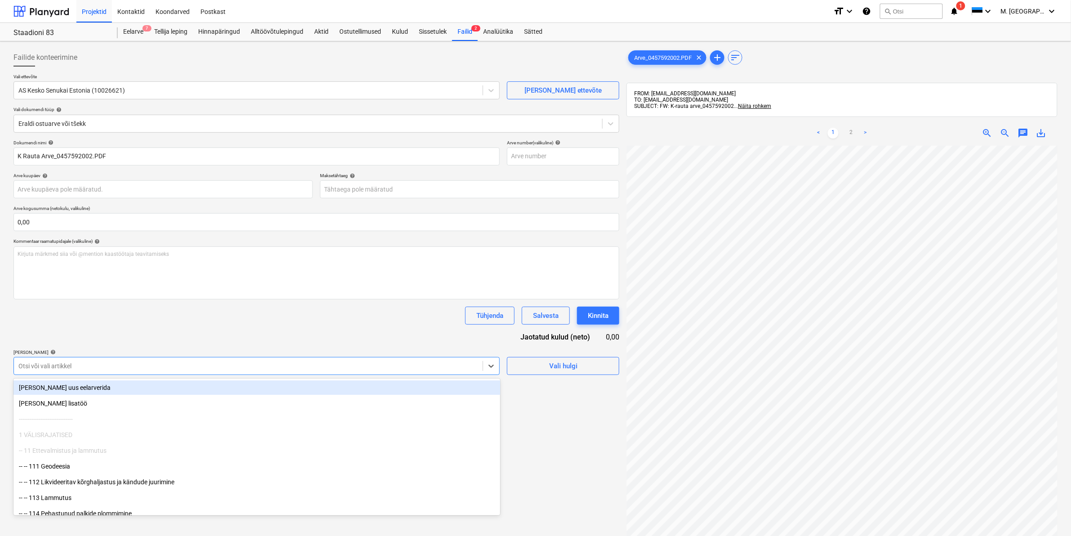
click at [102, 365] on div at bounding box center [248, 365] width 460 height 9
type input "811"
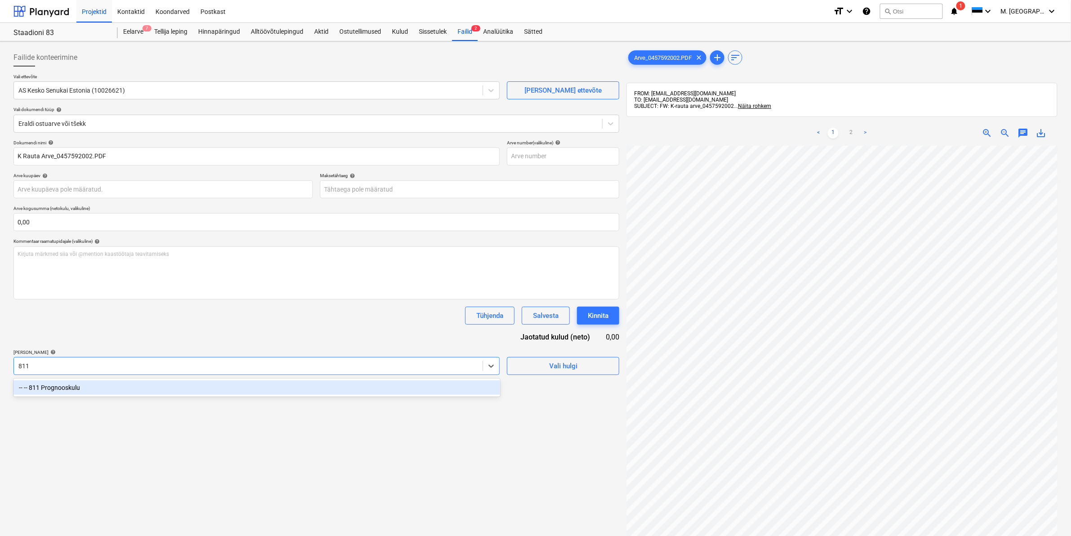
click at [75, 388] on div "-- -- 811 Prognooskulu" at bounding box center [256, 387] width 487 height 14
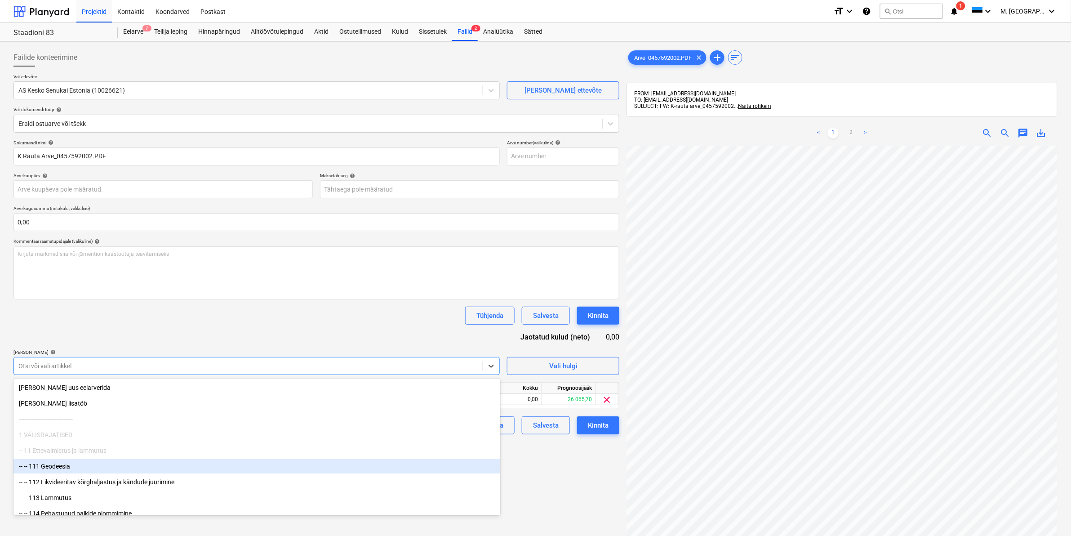
click at [546, 474] on div "Failide konteerimine Vali ettevõte AS Kesko Senukai Estonia (10026621) [PERSON_…" at bounding box center [316, 352] width 613 height 615
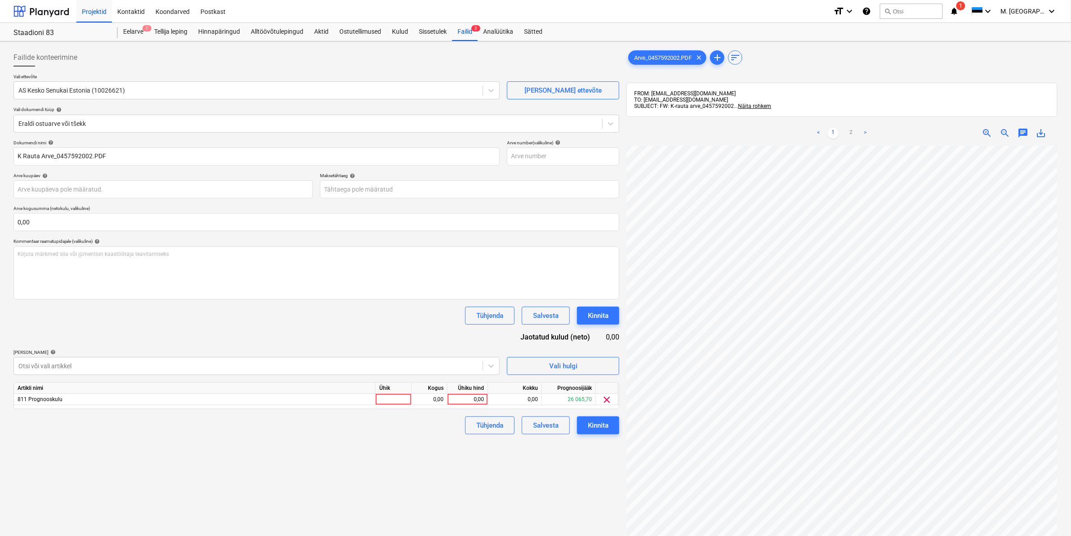
scroll to position [252, 108]
click at [851, 130] on link "2" at bounding box center [851, 133] width 11 height 11
click at [778, 535] on html "Projektid Kontaktid Koondarved Postkast format_size keyboard_arrow_down help se…" at bounding box center [535, 268] width 1071 height 536
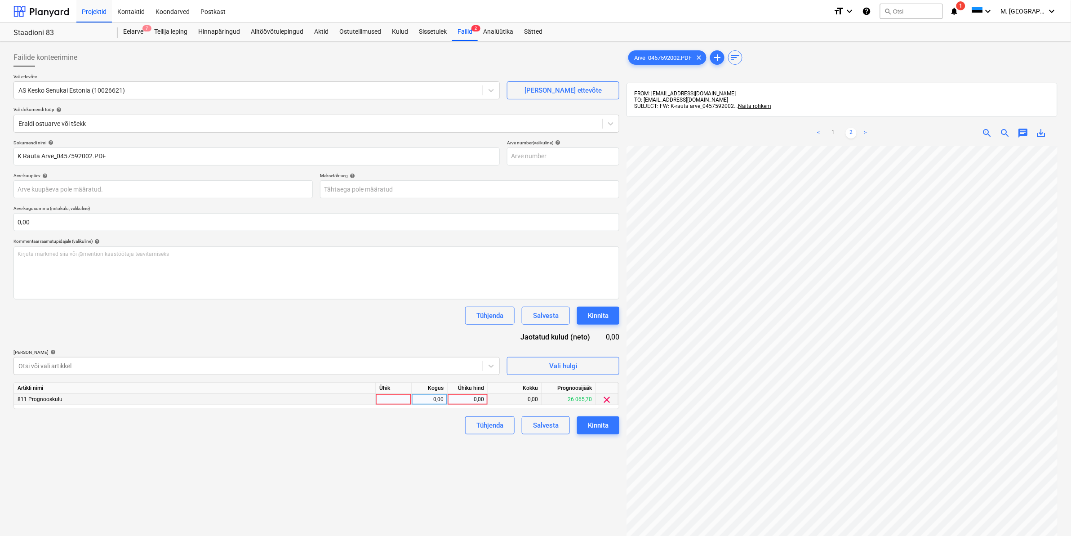
click at [457, 398] on div "0,00" at bounding box center [467, 399] width 33 height 11
type input "25,60"
click at [435, 444] on div "Failide konteerimine Vali ettevõte AS Kesko Senukai Estonia (10026621) [PERSON_…" at bounding box center [316, 352] width 613 height 615
click at [587, 426] on button "Kinnita" at bounding box center [598, 425] width 42 height 18
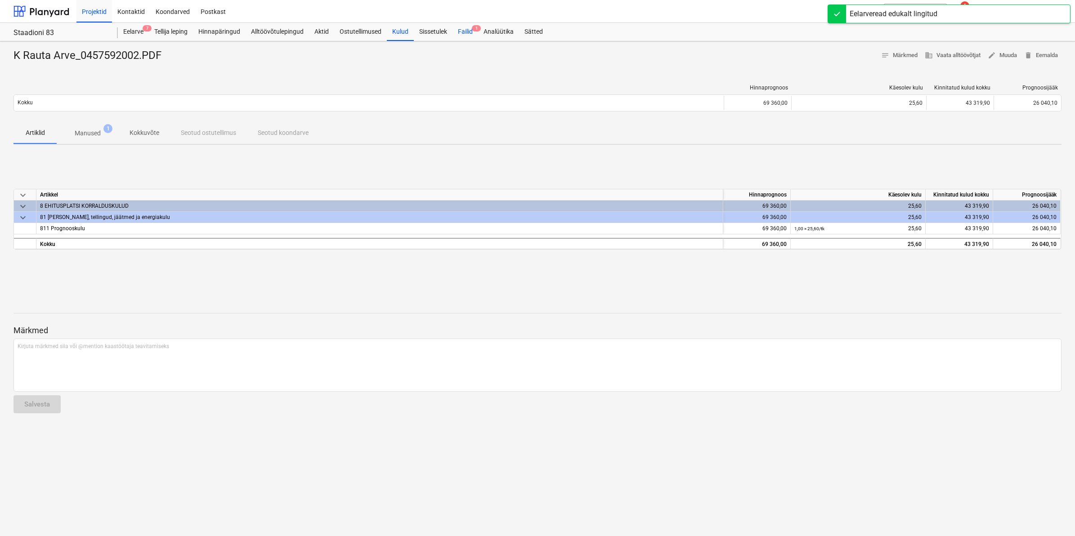
click at [464, 34] on div "Failid 1" at bounding box center [465, 32] width 26 height 18
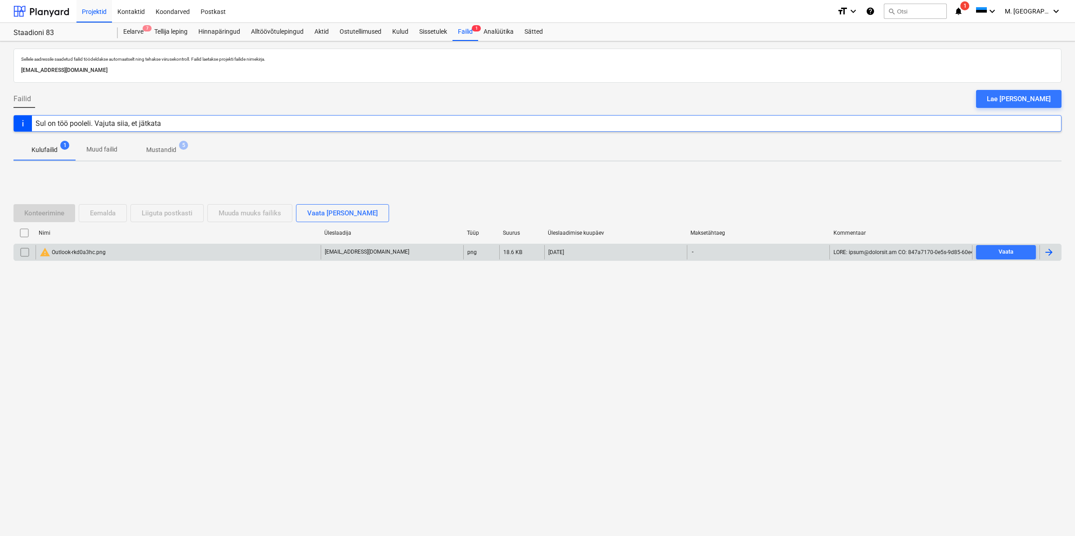
click at [28, 253] on input "checkbox" at bounding box center [25, 252] width 14 height 14
click at [95, 211] on div "Eemalda" at bounding box center [103, 213] width 26 height 12
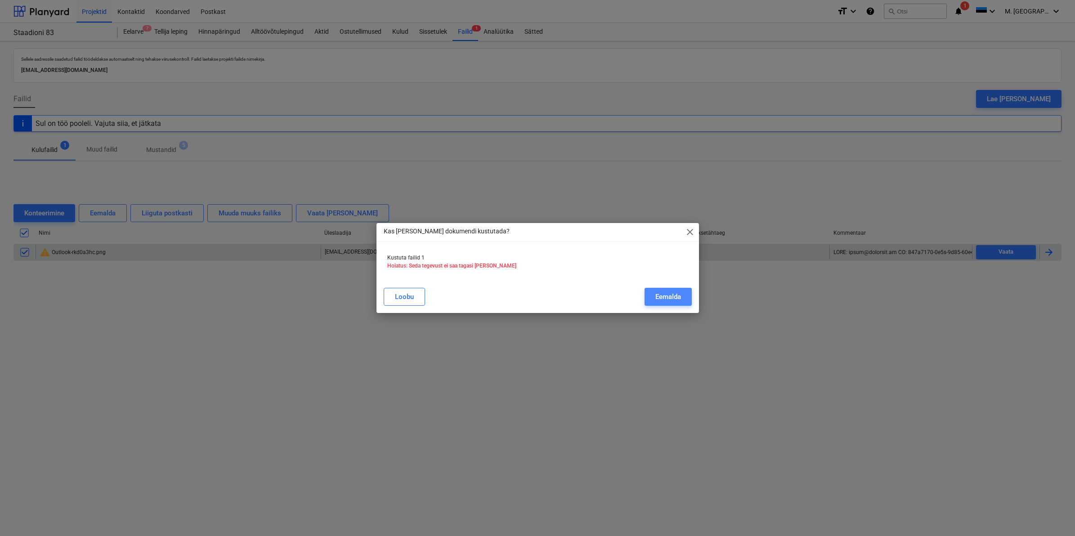
click at [656, 294] on div "Eemalda" at bounding box center [668, 297] width 26 height 12
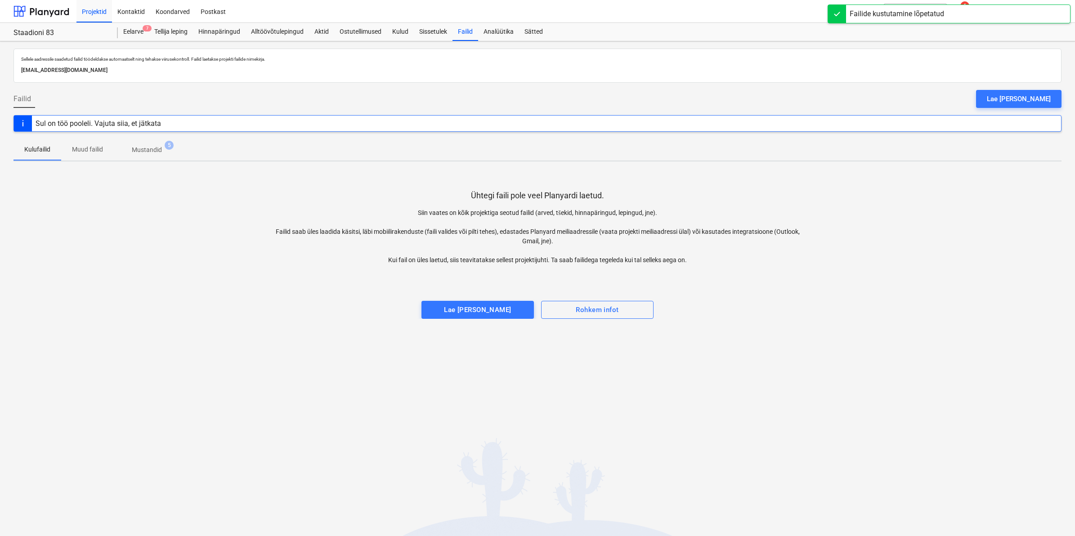
click at [226, 265] on div at bounding box center [537, 274] width 1048 height 18
